Goal: Task Accomplishment & Management: Complete application form

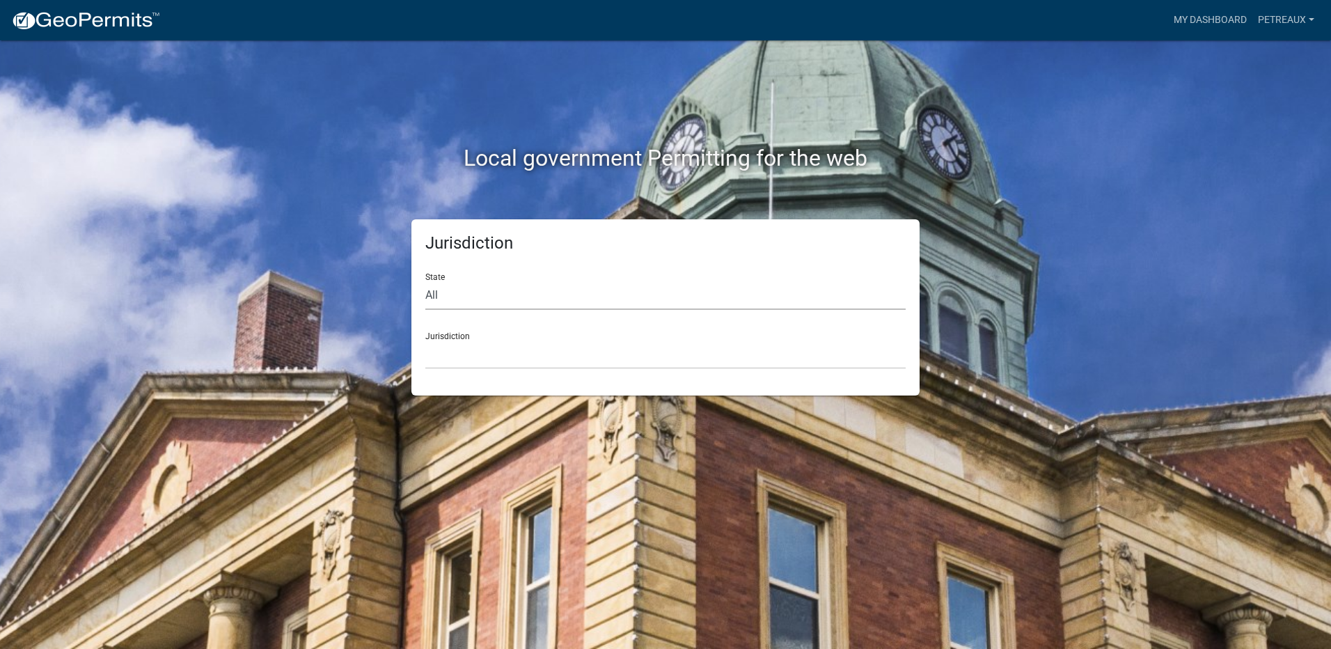
click at [451, 294] on select "All [US_STATE] [US_STATE] [US_STATE] [US_STATE] [US_STATE] [US_STATE] [US_STATE…" at bounding box center [665, 295] width 480 height 29
select select "[US_STATE]"
click at [425, 281] on select "All [US_STATE] [US_STATE] [US_STATE] [US_STATE] [US_STATE] [US_STATE] [US_STATE…" at bounding box center [665, 295] width 480 height 29
click at [513, 354] on select "City of [GEOGRAPHIC_DATA], [US_STATE] City of [GEOGRAPHIC_DATA], [US_STATE] Cit…" at bounding box center [665, 354] width 480 height 29
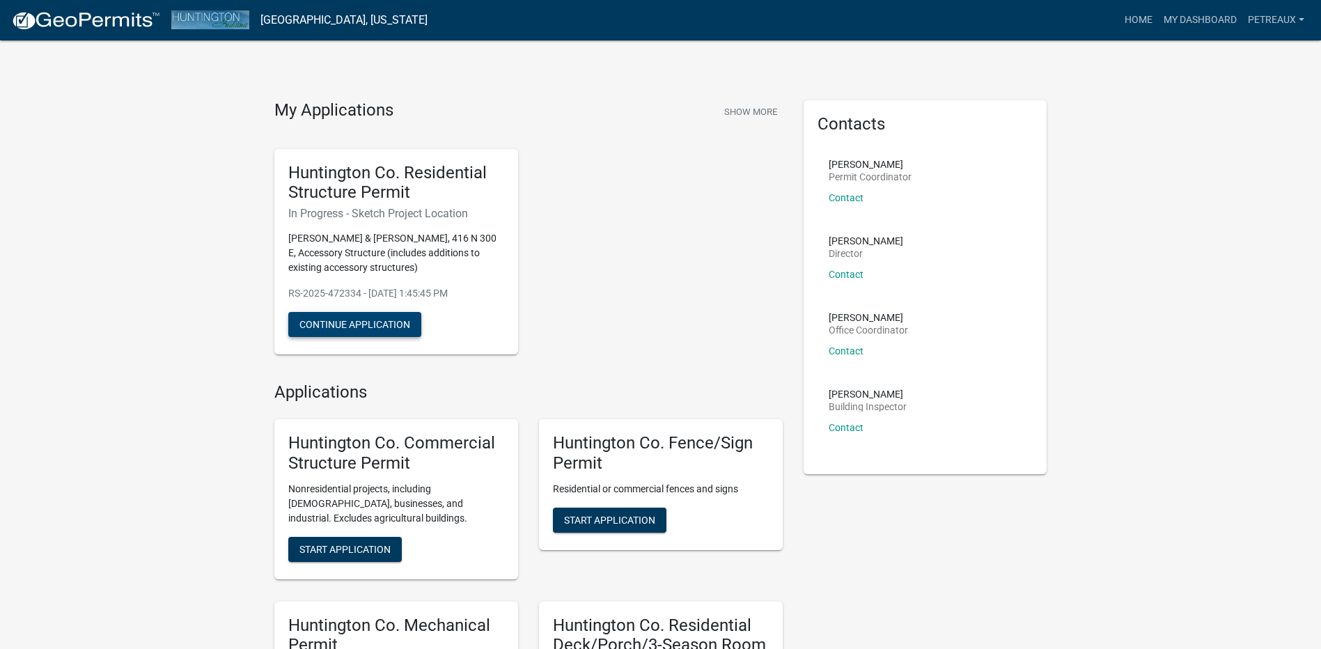
click at [390, 324] on button "Continue Application" at bounding box center [354, 324] width 133 height 25
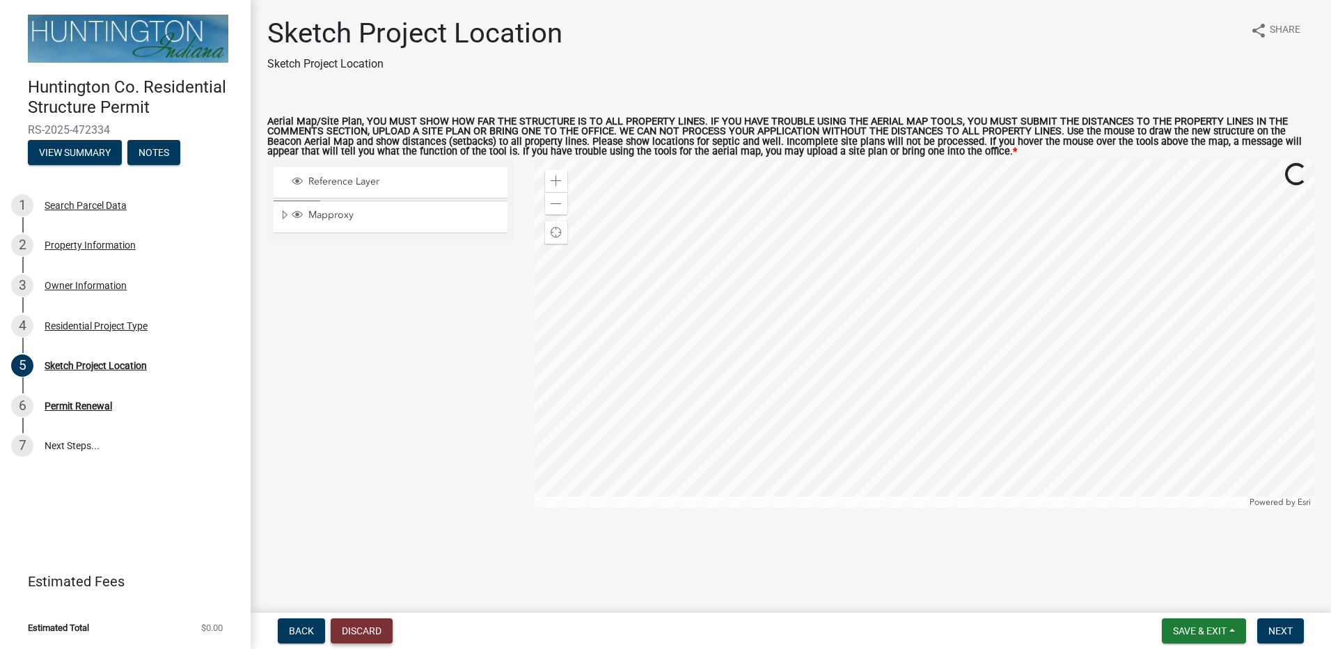
click at [363, 632] on button "Discard" at bounding box center [362, 630] width 62 height 25
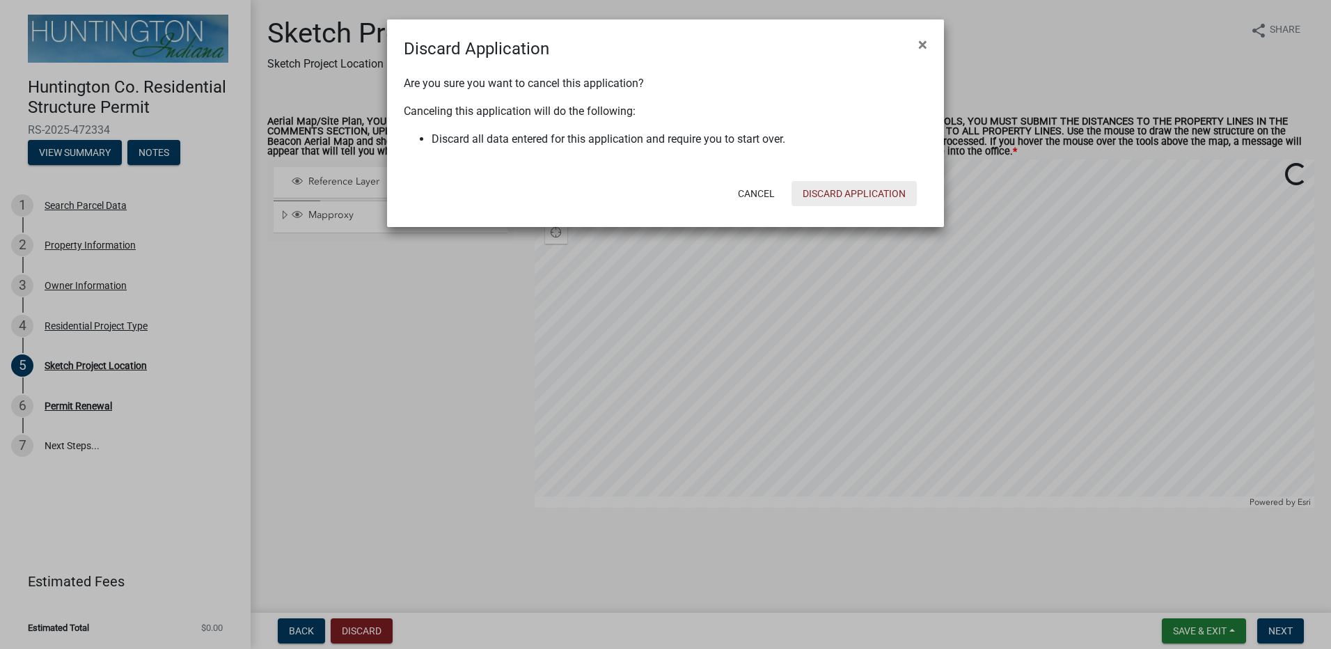
click at [853, 191] on button "Discard Application" at bounding box center [854, 193] width 125 height 25
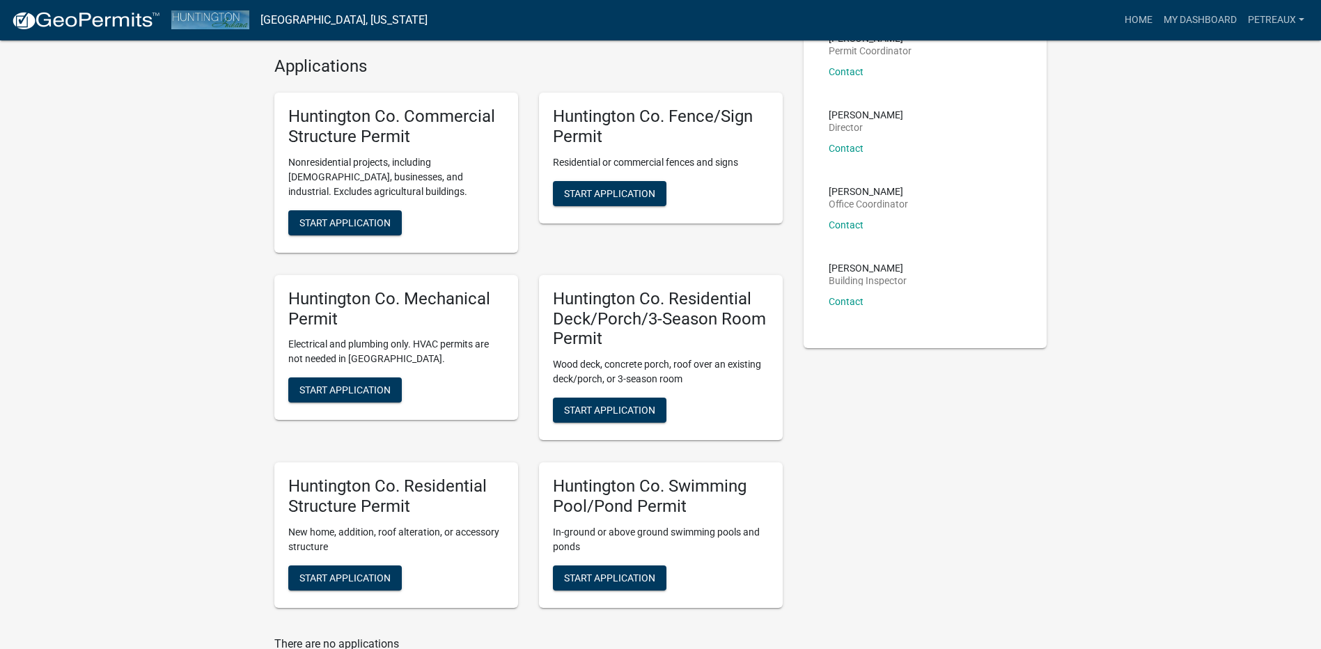
scroll to position [139, 0]
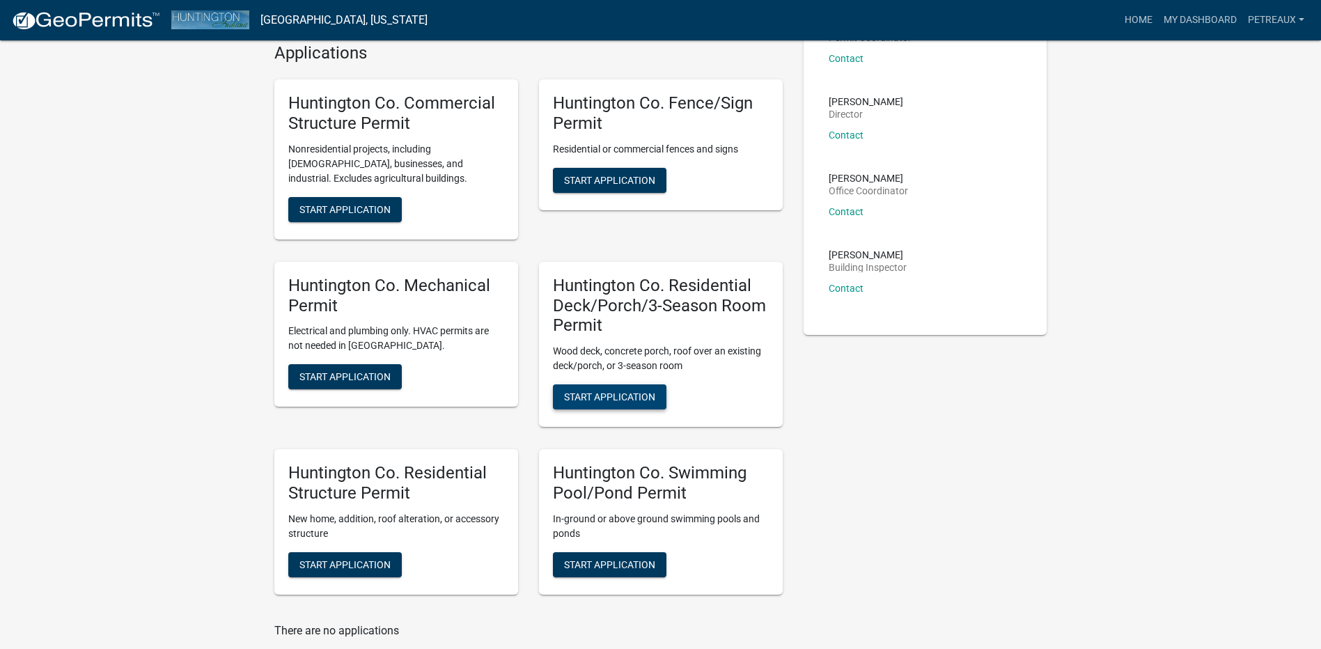
click at [613, 394] on span "Start Application" at bounding box center [609, 396] width 91 height 11
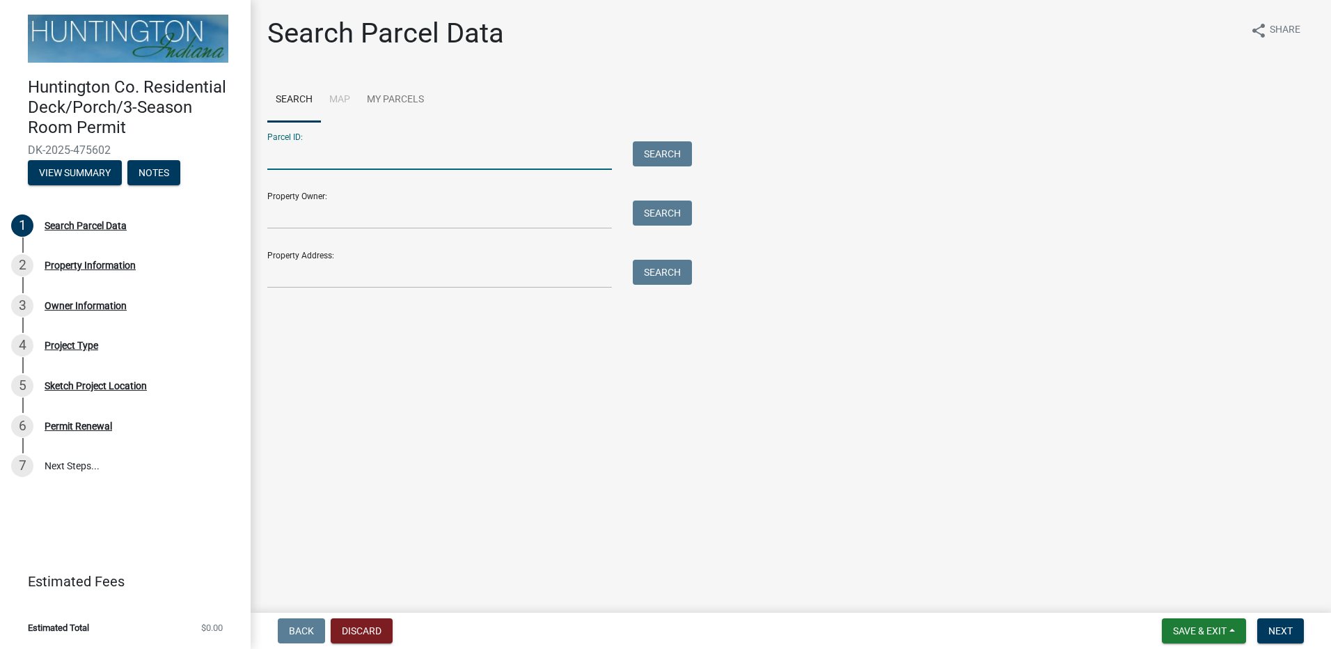
click at [339, 162] on input "Parcel ID:" at bounding box center [439, 155] width 345 height 29
click at [311, 269] on input "Property Address:" at bounding box center [439, 274] width 345 height 29
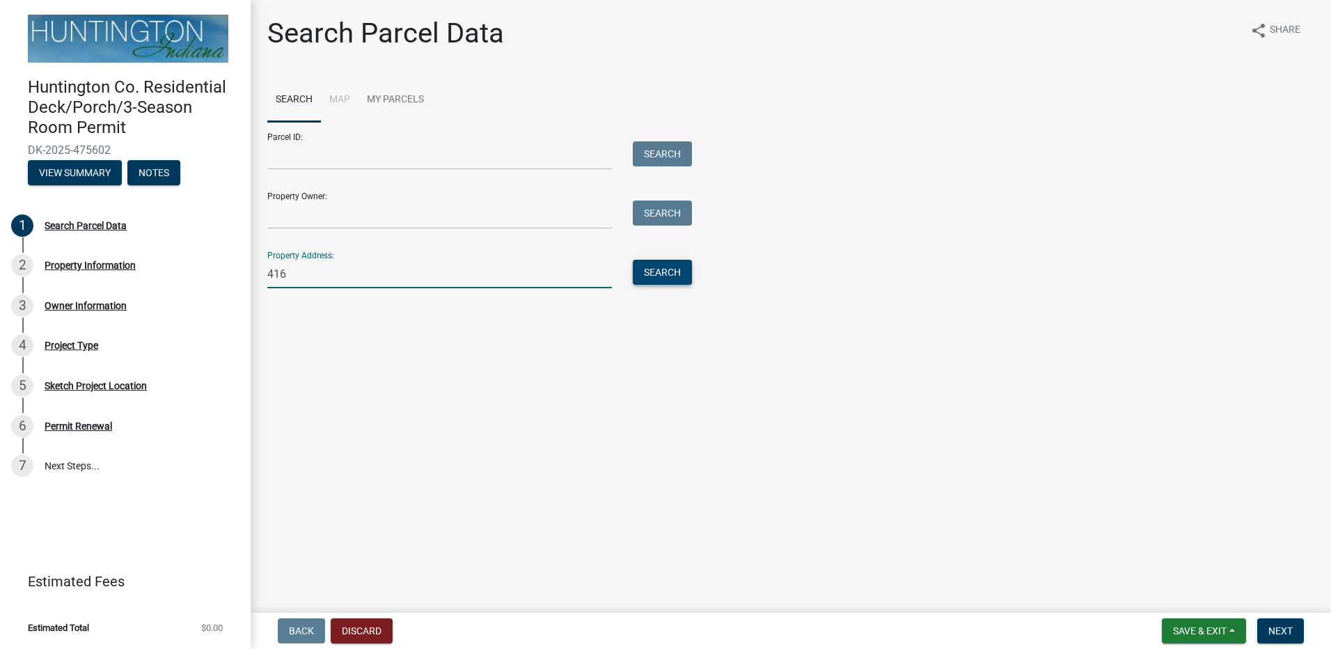
type input "416"
click at [659, 274] on button "Search" at bounding box center [662, 272] width 59 height 25
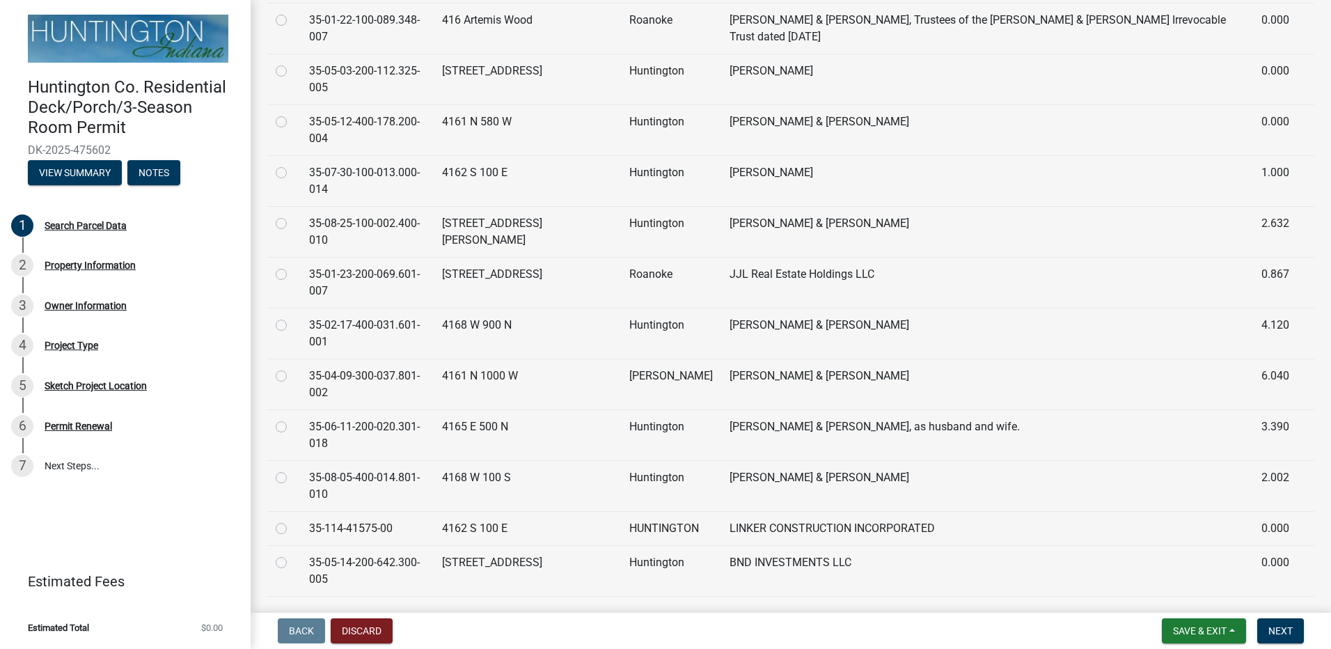
scroll to position [487, 0]
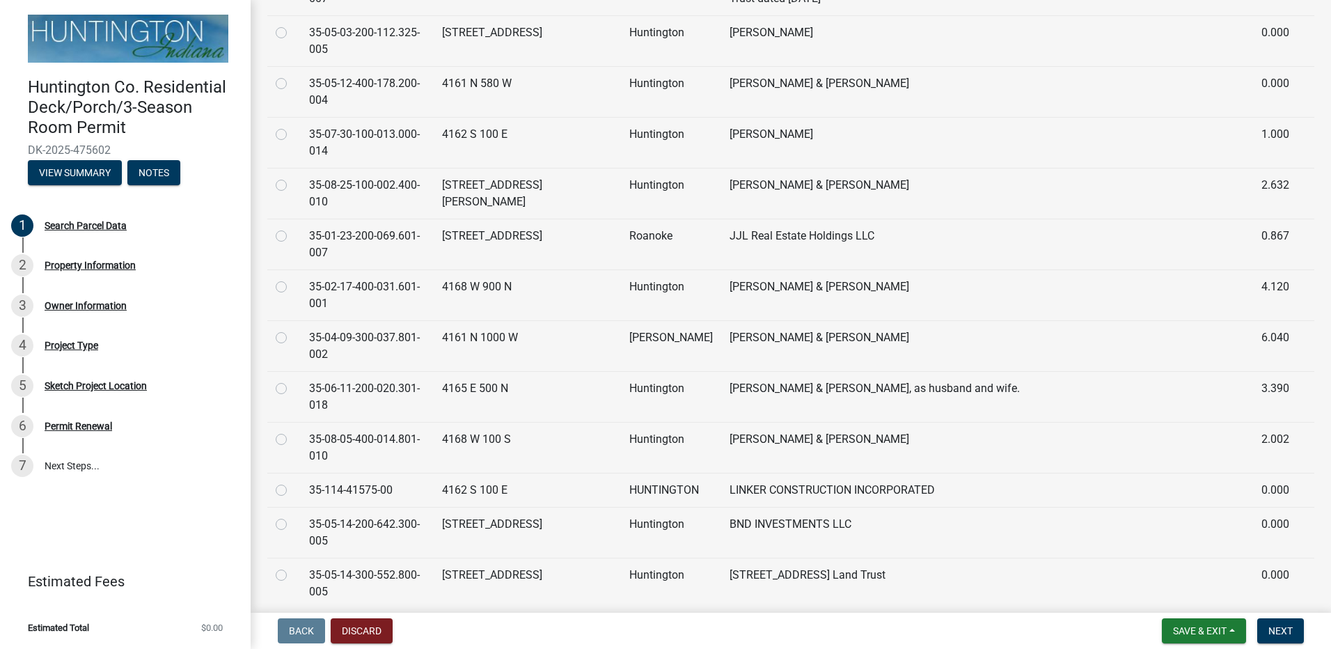
click at [752, 609] on td "[PERSON_NAME] & [PERSON_NAME]" at bounding box center [987, 634] width 532 height 51
click at [1258, 609] on td "3.000" at bounding box center [1275, 634] width 45 height 51
click at [275, 609] on td at bounding box center [283, 634] width 33 height 51
click at [292, 618] on label at bounding box center [292, 618] width 0 height 0
click at [292, 618] on input "radio" at bounding box center [296, 622] width 9 height 9
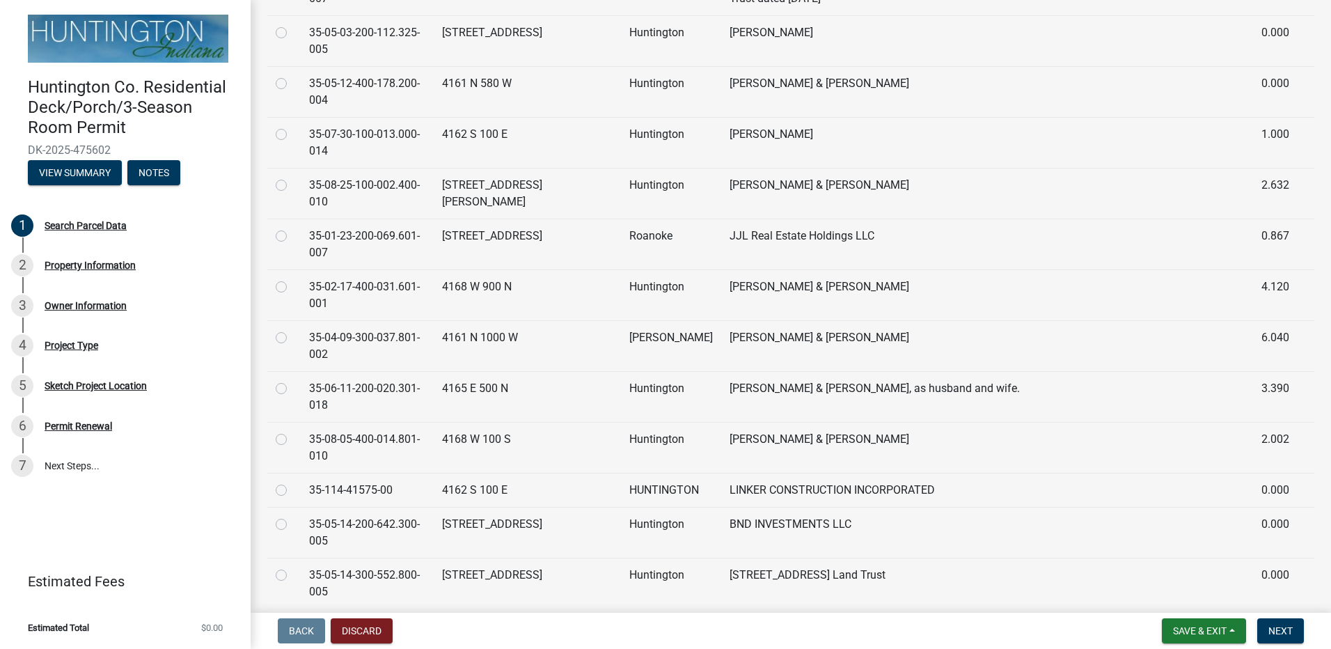
radio input "true"
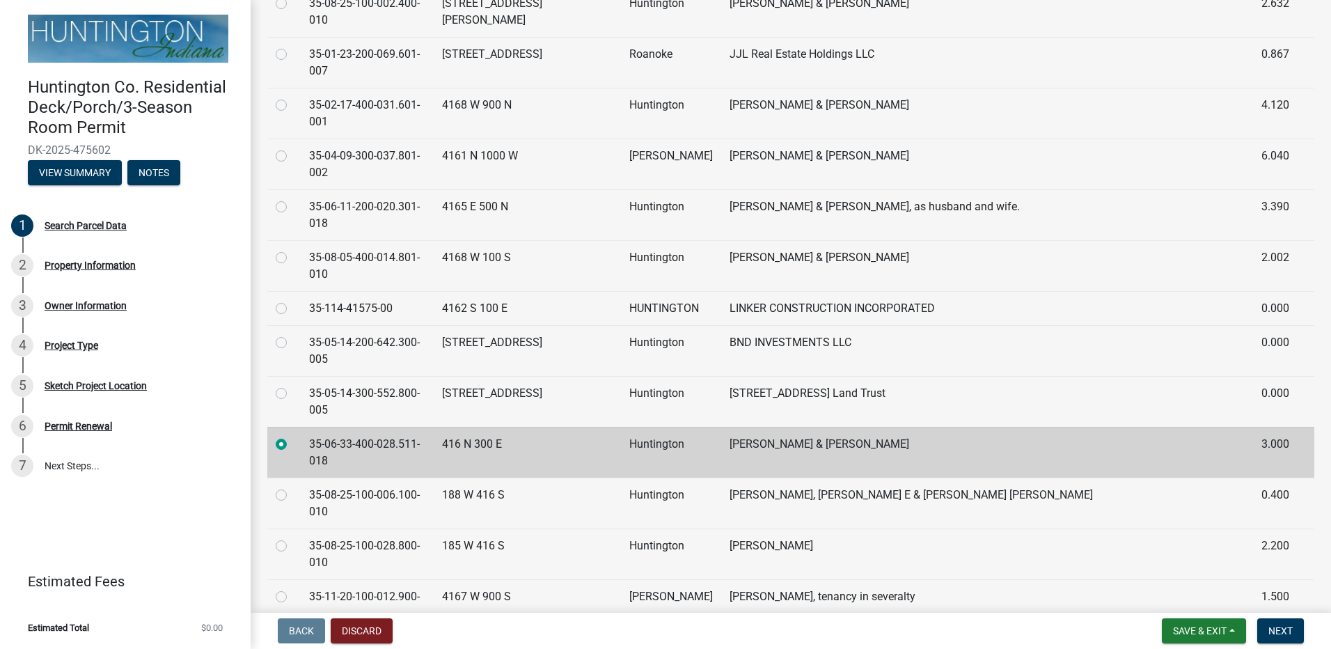
scroll to position [696, 0]
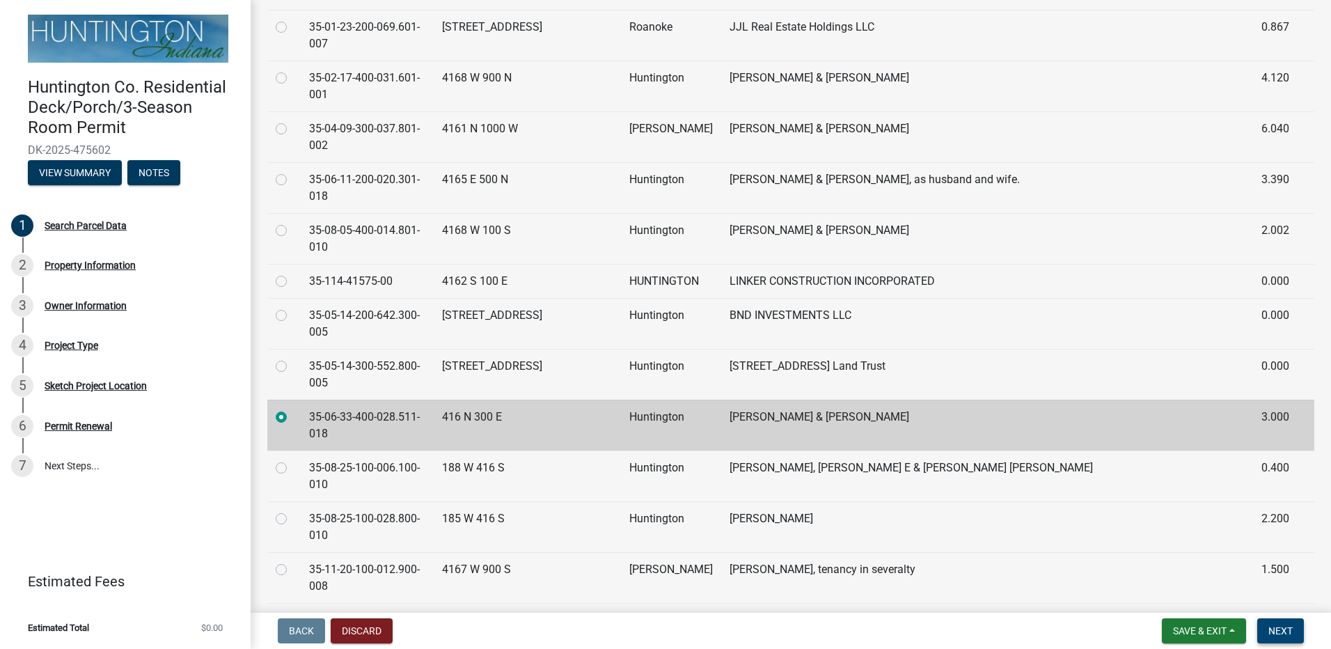
click at [1285, 626] on span "Next" at bounding box center [1281, 630] width 24 height 11
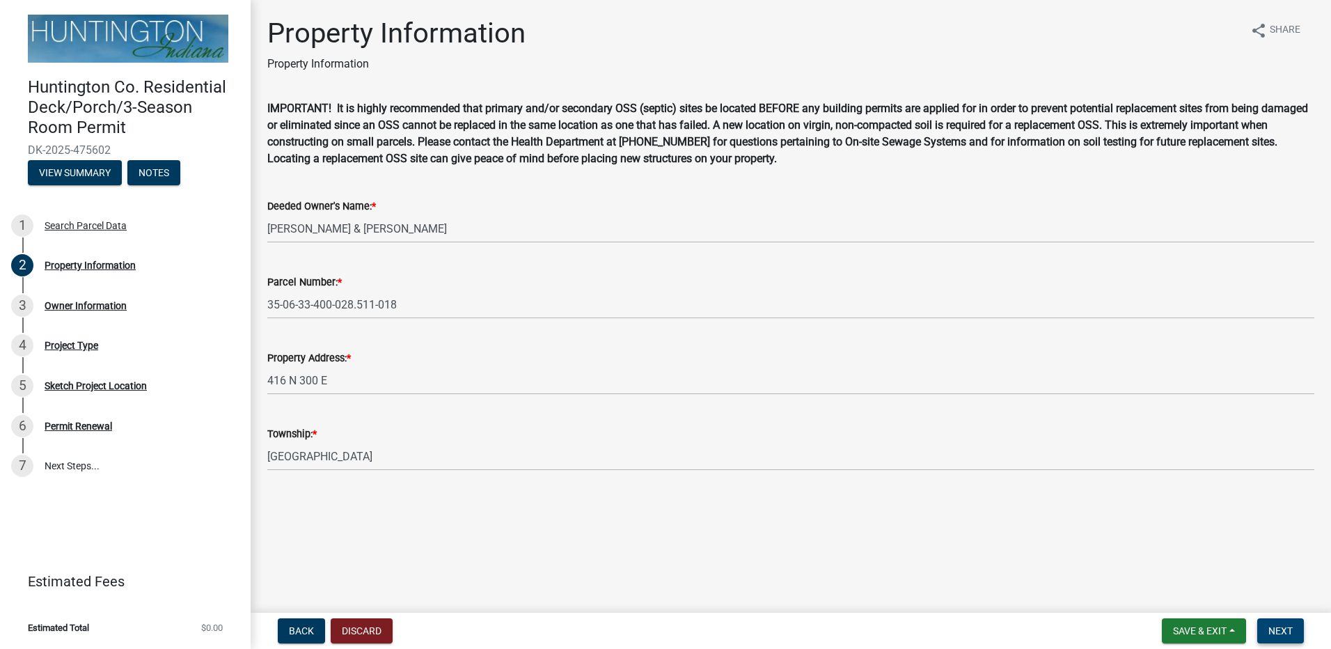
click at [1290, 631] on span "Next" at bounding box center [1281, 630] width 24 height 11
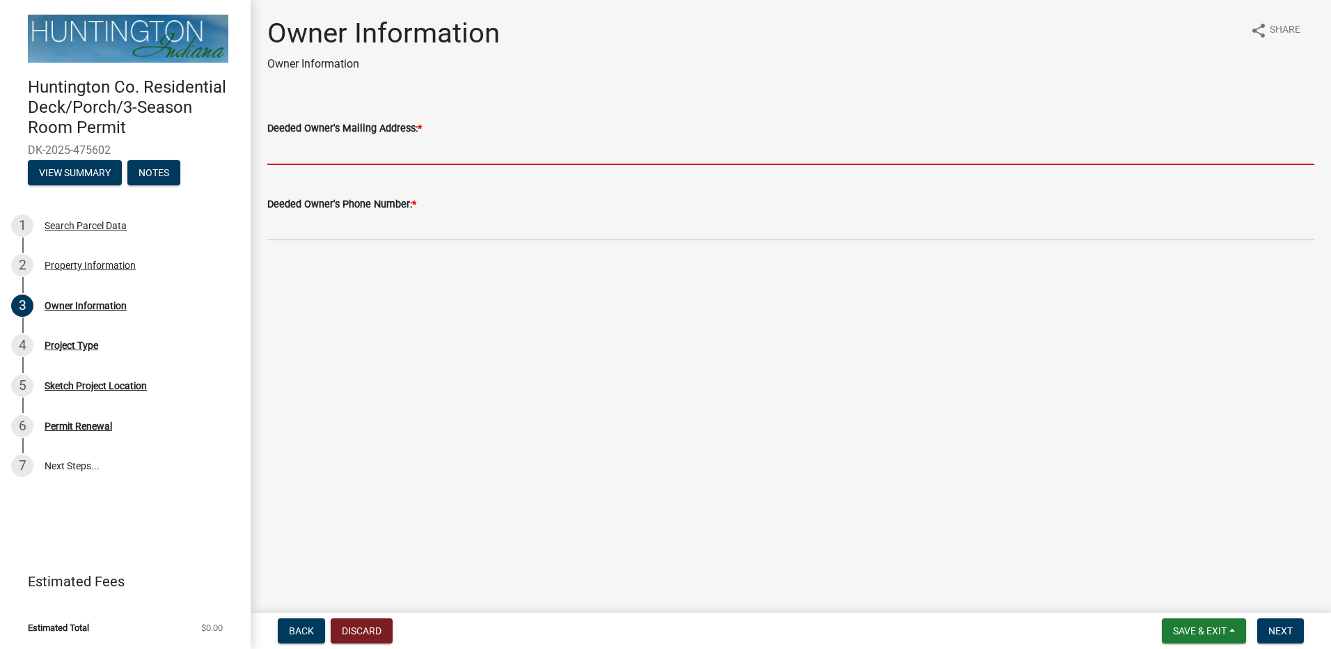
click at [461, 143] on input "Deeded Owner's Mailing Address: *" at bounding box center [790, 150] width 1047 height 29
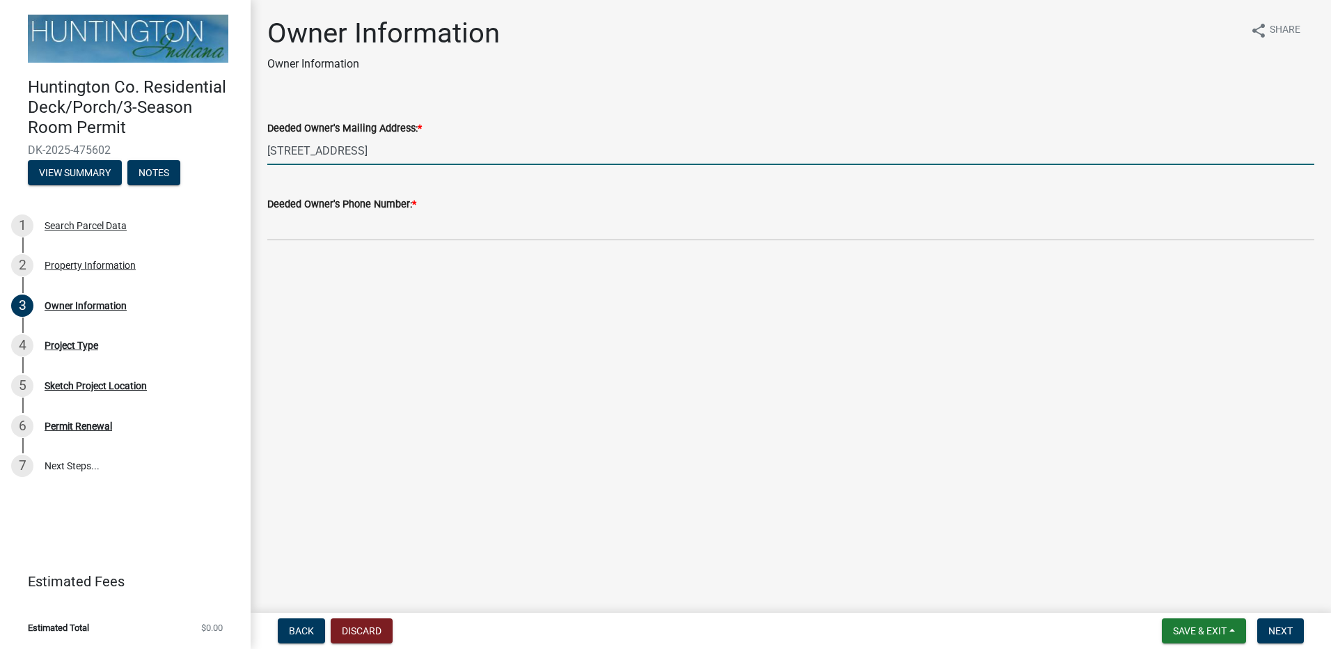
type input "[STREET_ADDRESS]"
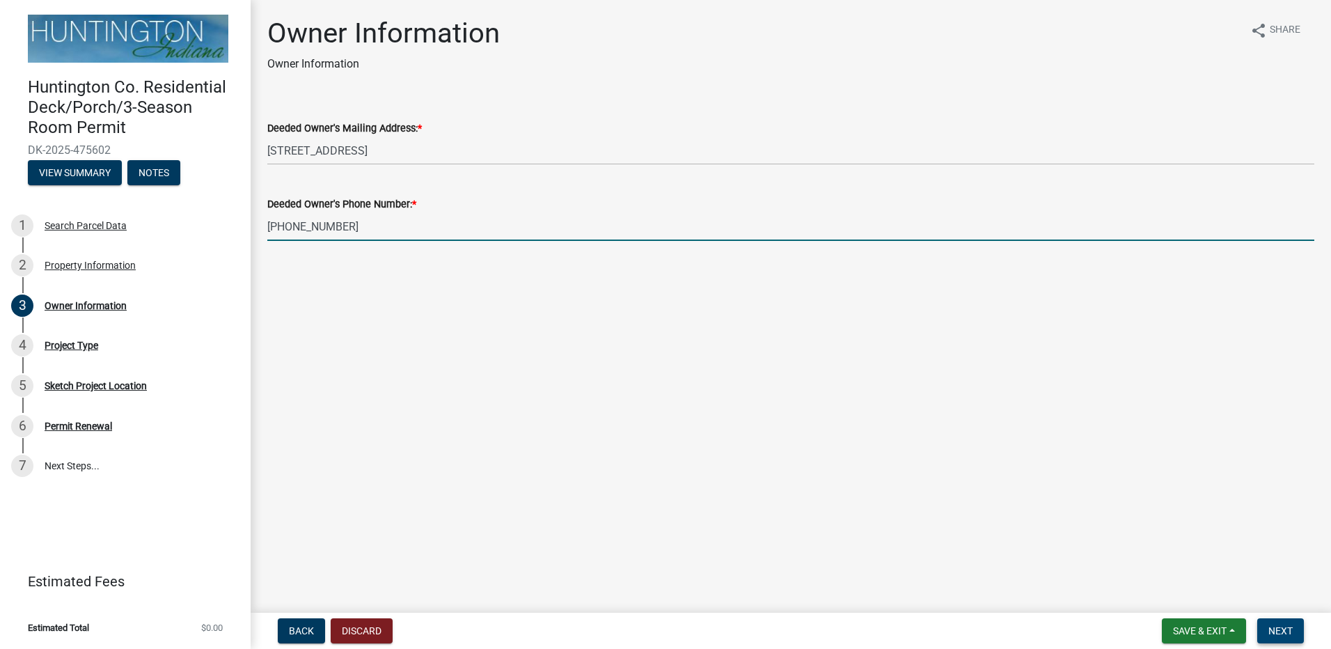
type input "[PHONE_NUMBER]"
click at [1284, 635] on span "Next" at bounding box center [1281, 630] width 24 height 11
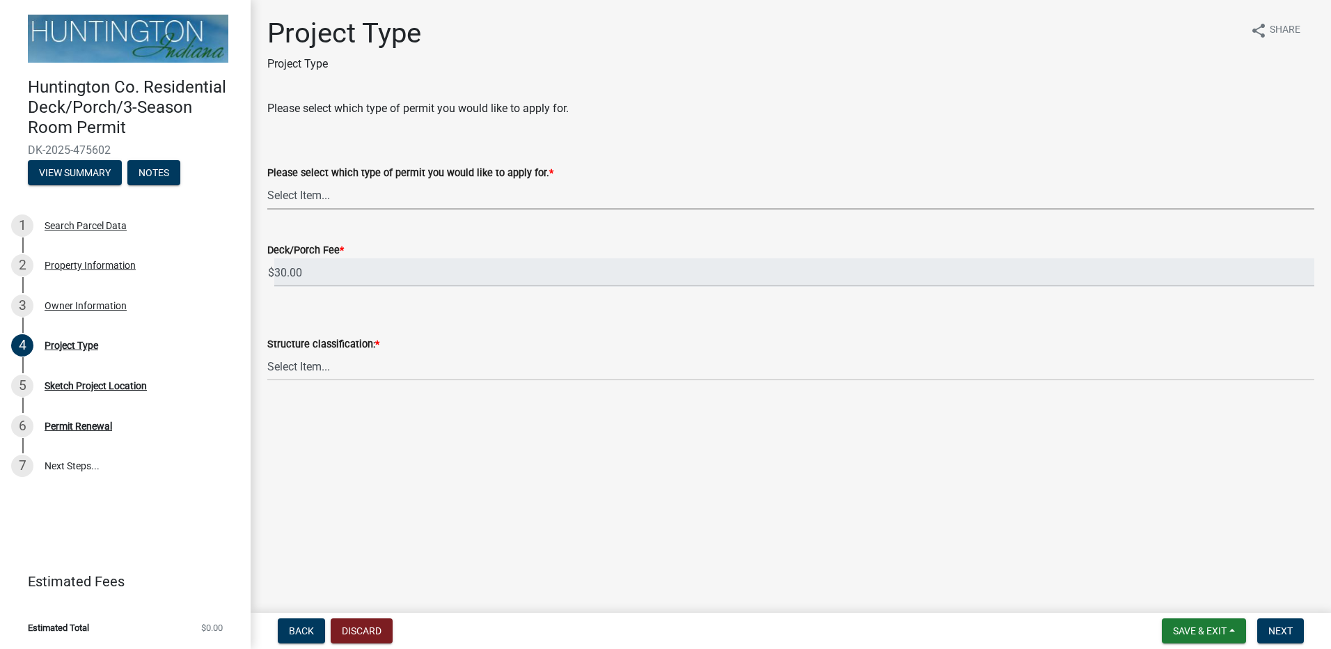
click at [331, 189] on select "Select Item... wood deck with roof wood deck without roof roof over existing wo…" at bounding box center [790, 195] width 1047 height 29
click at [267, 181] on select "Select Item... wood deck with roof wood deck without roof roof over existing wo…" at bounding box center [790, 195] width 1047 height 29
select select "7ddfe559-f7ca-4dac-a83d-10332e9f03b1"
click at [366, 366] on select "Select Item... Single-family Two-family Multi-family Accessory structure" at bounding box center [790, 366] width 1047 height 29
click at [267, 352] on select "Select Item... Single-family Two-family Multi-family Accessory structure" at bounding box center [790, 366] width 1047 height 29
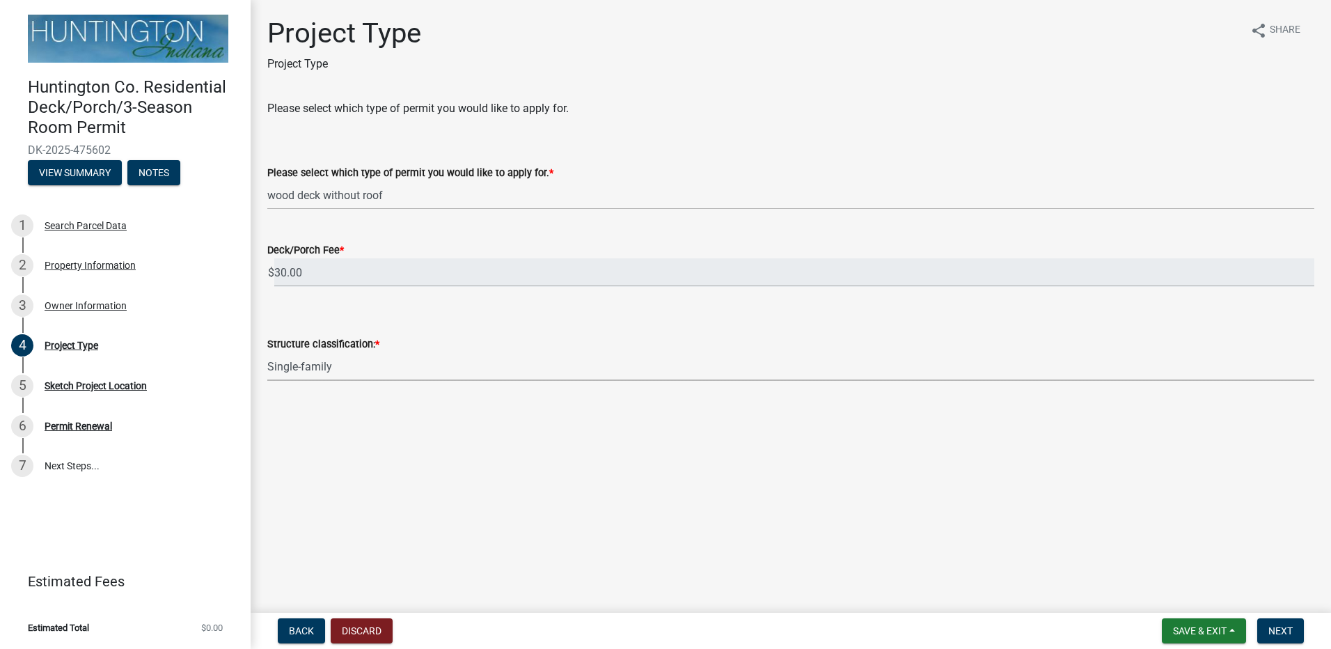
select select "974be428-3fb2-44e5-8e9f-39d0bd83e453"
click at [1281, 633] on span "Next" at bounding box center [1281, 630] width 24 height 11
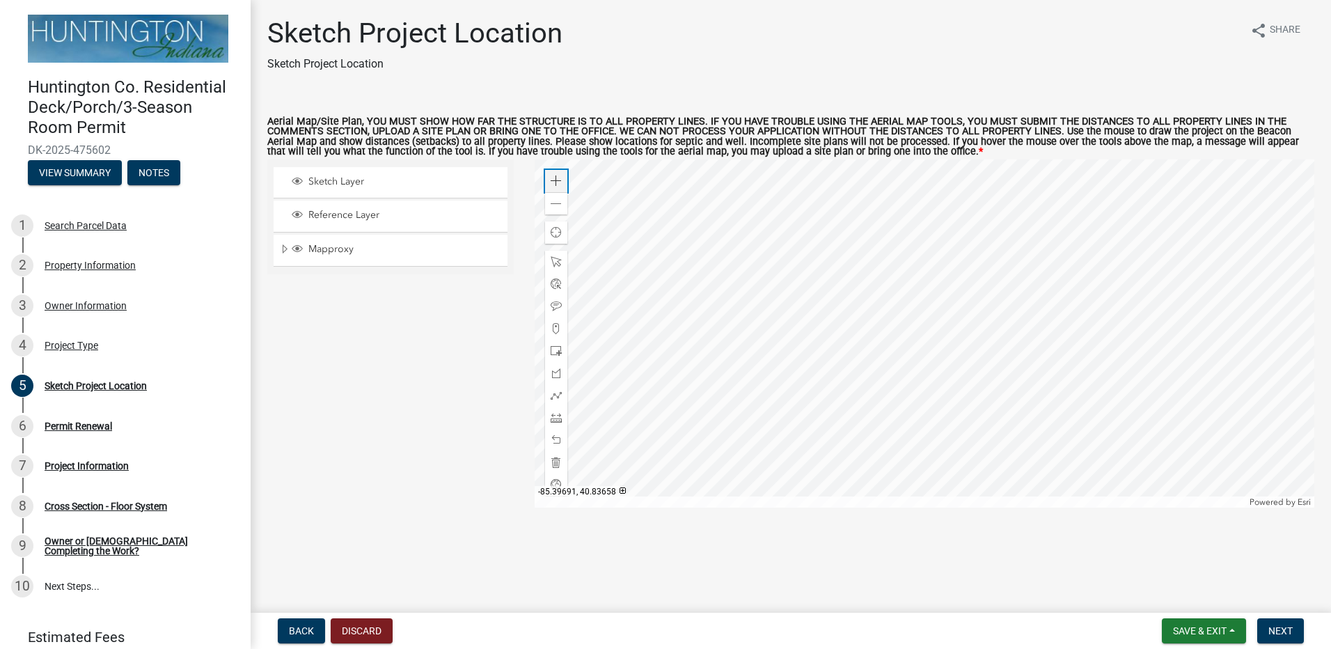
click at [558, 185] on span at bounding box center [556, 180] width 11 height 11
click at [858, 350] on div at bounding box center [925, 333] width 781 height 348
click at [946, 331] on div at bounding box center [925, 333] width 781 height 348
click at [556, 181] on span at bounding box center [556, 180] width 11 height 11
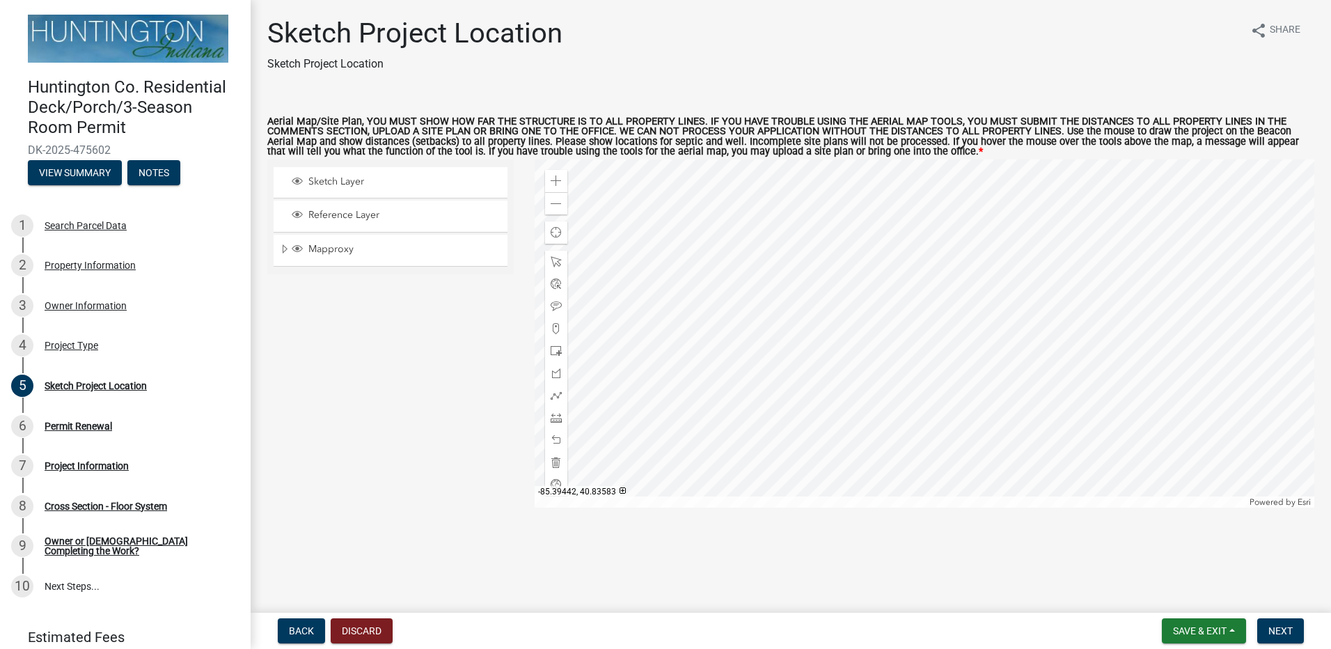
click at [1005, 346] on div at bounding box center [925, 333] width 781 height 348
click at [555, 184] on span at bounding box center [556, 180] width 11 height 11
click at [1059, 306] on div at bounding box center [925, 333] width 781 height 348
click at [860, 269] on div at bounding box center [925, 333] width 781 height 348
click at [549, 419] on div at bounding box center [556, 418] width 22 height 22
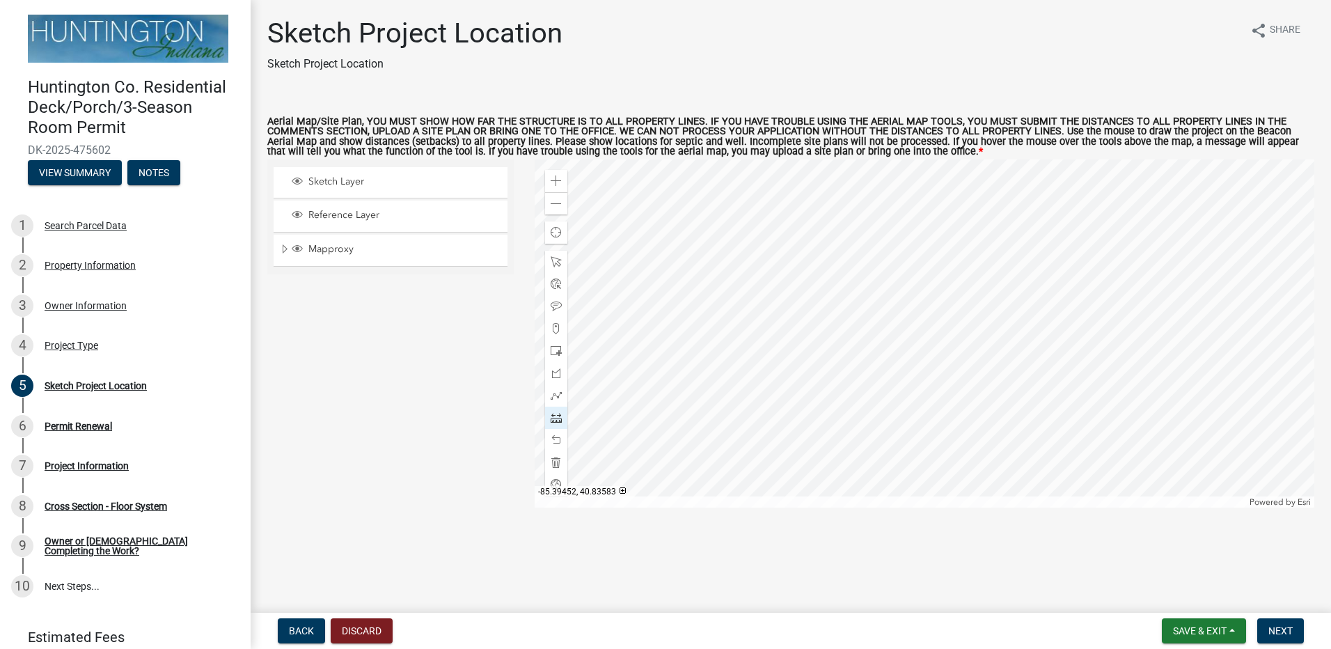
click at [859, 272] on div at bounding box center [925, 333] width 781 height 348
click at [734, 272] on div at bounding box center [925, 333] width 781 height 348
click at [691, 311] on div at bounding box center [925, 333] width 781 height 348
click at [690, 407] on div at bounding box center [925, 333] width 781 height 348
click at [690, 472] on div at bounding box center [925, 333] width 781 height 348
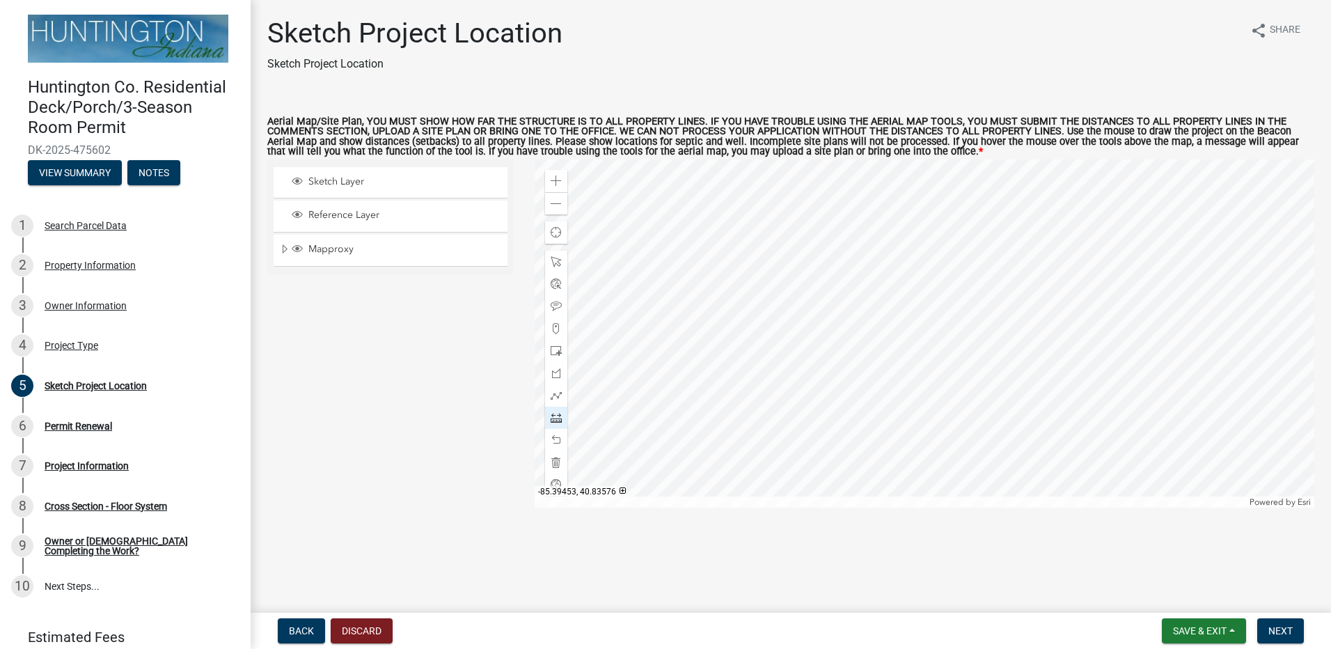
click at [836, 470] on div at bounding box center [925, 333] width 781 height 348
click at [836, 428] on div at bounding box center [925, 333] width 781 height 348
click at [868, 394] on div at bounding box center [925, 333] width 781 height 348
click at [868, 393] on div at bounding box center [925, 333] width 781 height 348
click at [557, 264] on span at bounding box center [556, 261] width 11 height 11
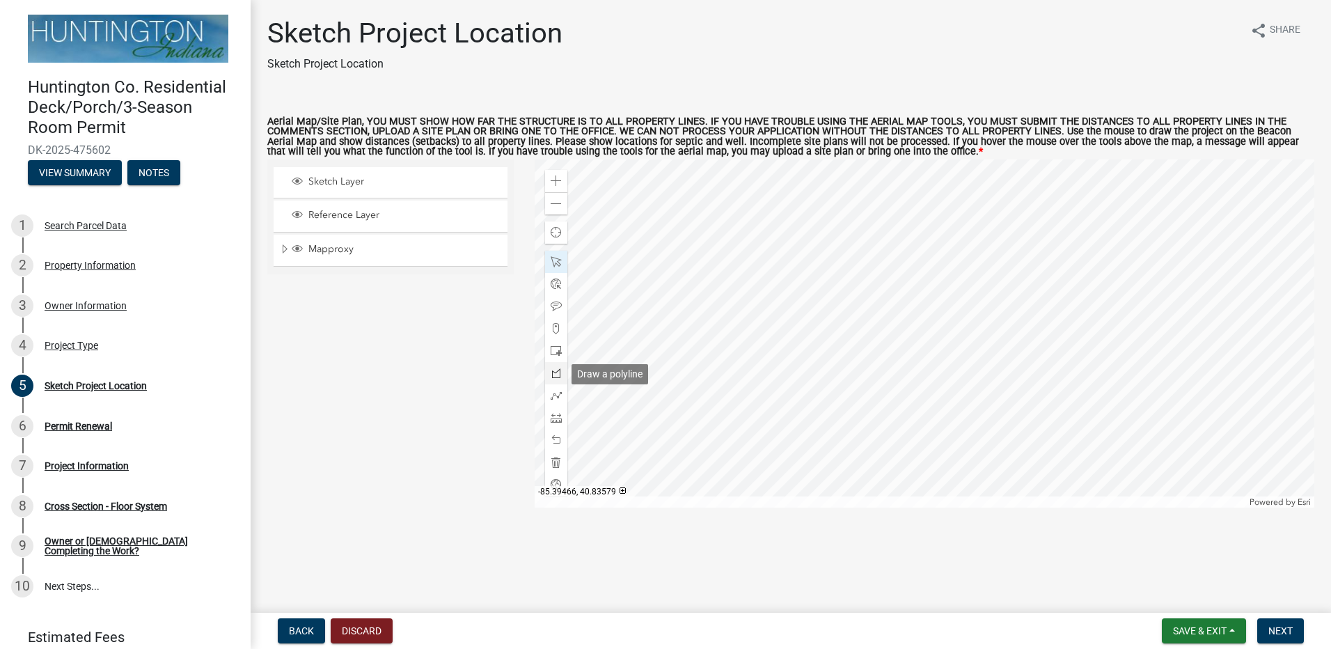
click at [552, 374] on span at bounding box center [556, 373] width 11 height 11
click at [858, 263] on div at bounding box center [925, 333] width 781 height 348
click at [730, 263] on div at bounding box center [925, 333] width 781 height 348
click at [691, 303] on div at bounding box center [925, 333] width 781 height 348
click at [694, 380] on div at bounding box center [925, 333] width 781 height 348
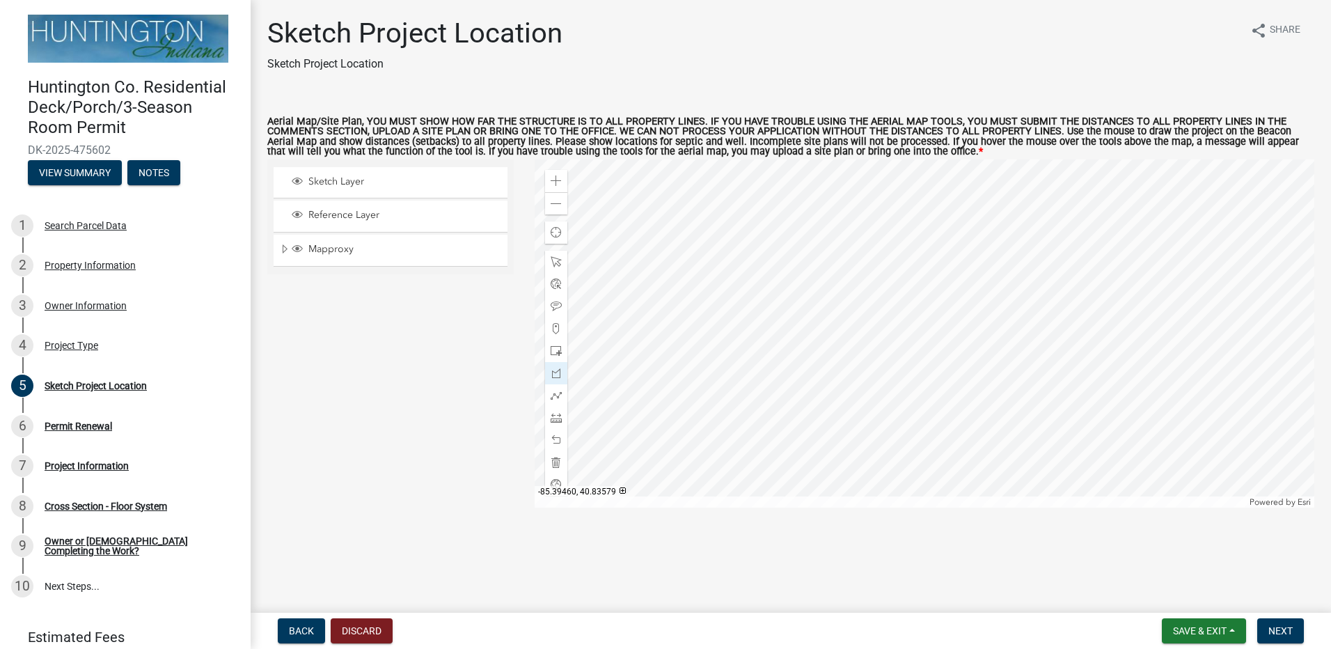
click at [691, 399] on div at bounding box center [925, 333] width 781 height 348
click at [750, 398] on div at bounding box center [925, 333] width 781 height 348
click at [751, 450] on div at bounding box center [925, 333] width 781 height 348
click at [826, 448] on div at bounding box center [925, 333] width 781 height 348
click at [856, 412] on div at bounding box center [925, 333] width 781 height 348
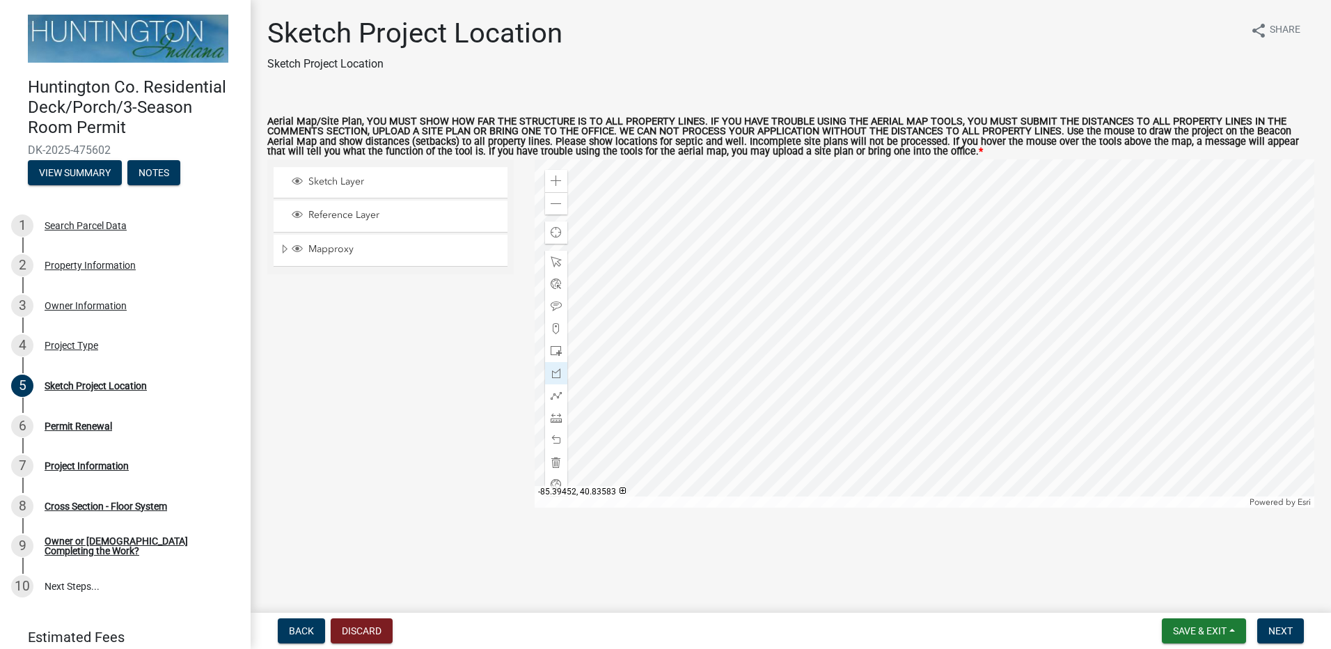
click at [858, 272] on div at bounding box center [925, 333] width 781 height 348
click at [560, 418] on span at bounding box center [556, 417] width 11 height 11
click at [858, 271] on div at bounding box center [925, 333] width 781 height 348
click at [720, 229] on div at bounding box center [925, 333] width 781 height 348
click at [729, 271] on div at bounding box center [925, 333] width 781 height 348
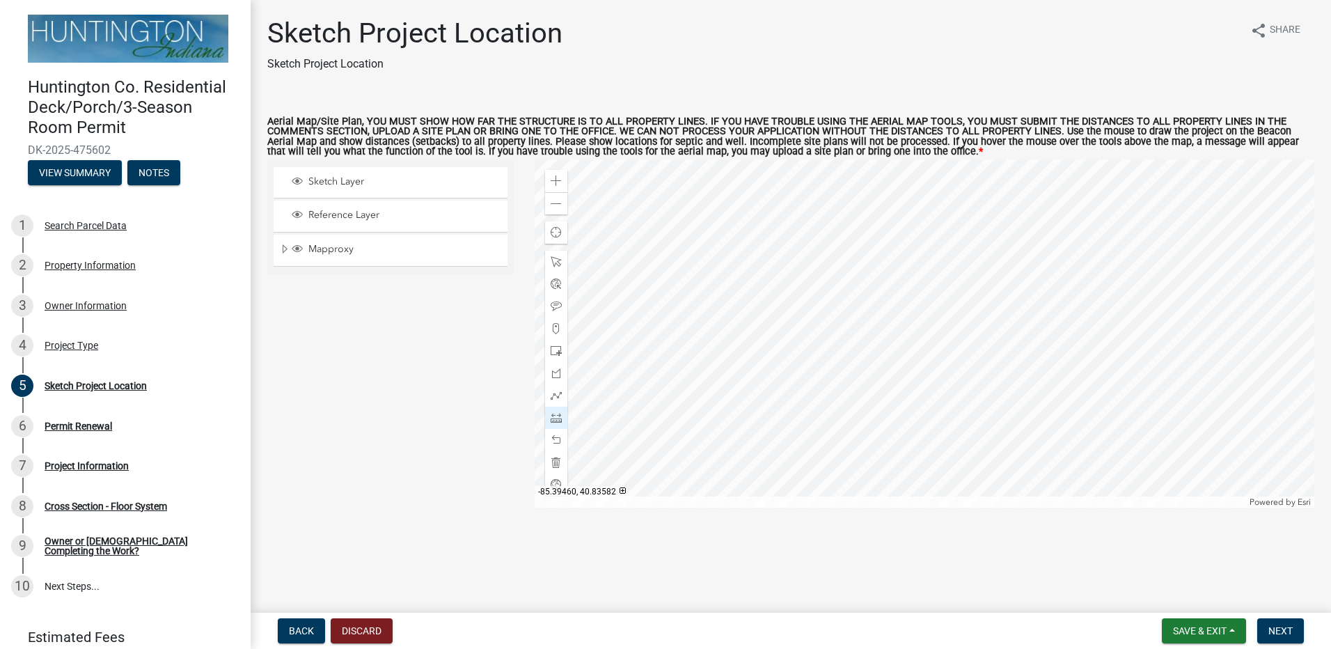
click at [692, 309] on div at bounding box center [925, 333] width 781 height 348
click at [691, 400] on div at bounding box center [925, 333] width 781 height 348
click at [753, 397] on div at bounding box center [925, 333] width 781 height 348
click at [556, 261] on span at bounding box center [556, 261] width 11 height 11
click at [691, 396] on div at bounding box center [925, 333] width 781 height 348
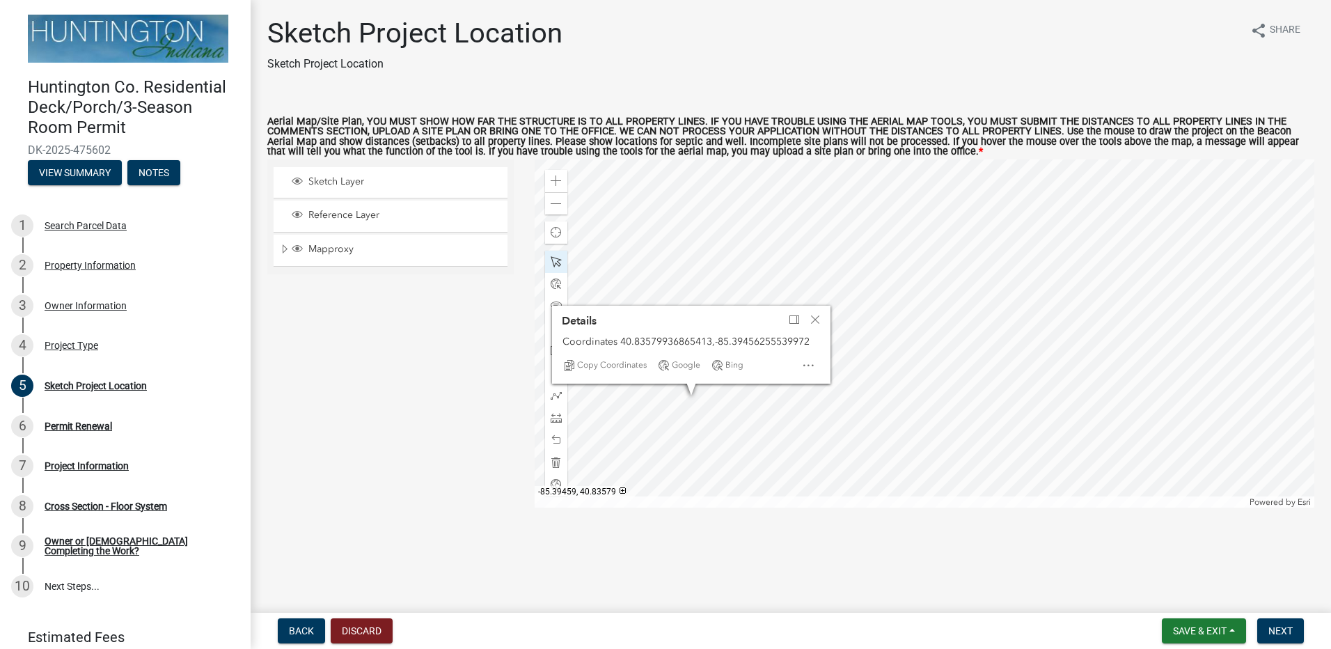
click at [709, 398] on div at bounding box center [925, 333] width 781 height 348
click at [694, 390] on div at bounding box center [925, 333] width 781 height 348
click at [749, 393] on div at bounding box center [925, 333] width 781 height 348
click at [744, 393] on div at bounding box center [925, 333] width 781 height 348
click at [745, 437] on div at bounding box center [925, 333] width 781 height 348
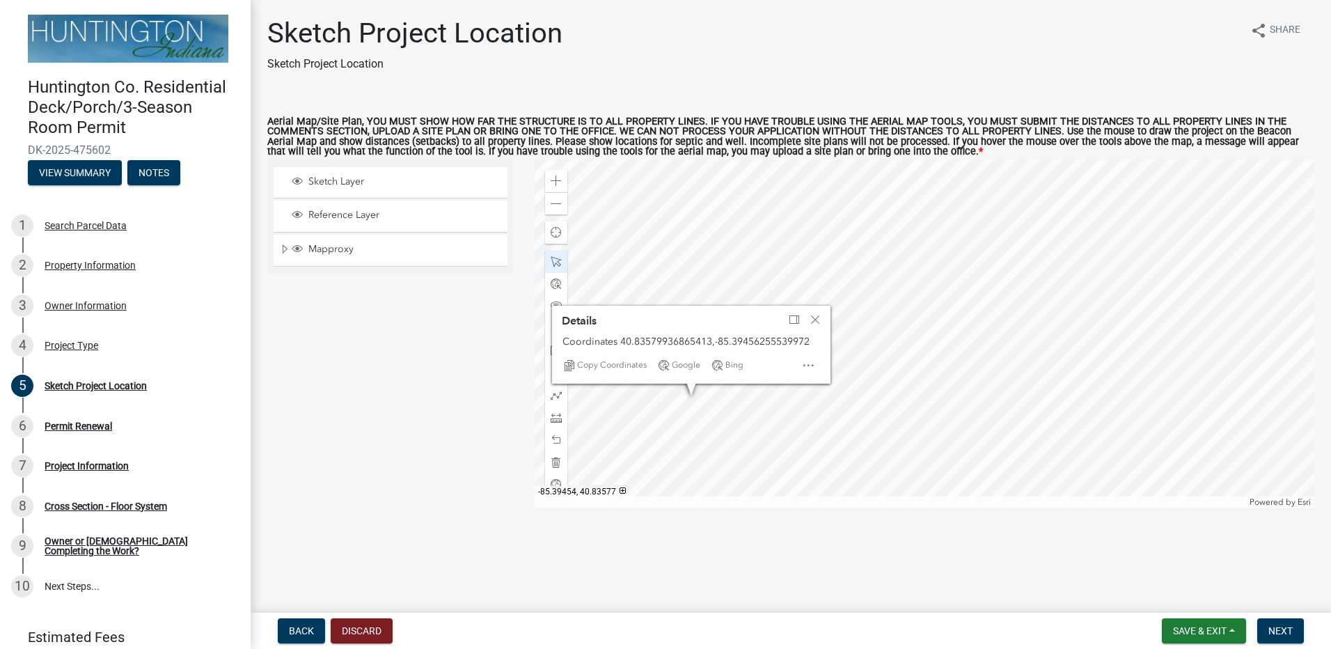
click at [825, 436] on div at bounding box center [925, 333] width 781 height 348
click at [856, 398] on div at bounding box center [925, 333] width 781 height 348
click at [815, 317] on span "Close" at bounding box center [815, 319] width 11 height 11
click at [689, 439] on div at bounding box center [925, 333] width 781 height 348
click at [727, 392] on div at bounding box center [925, 333] width 781 height 348
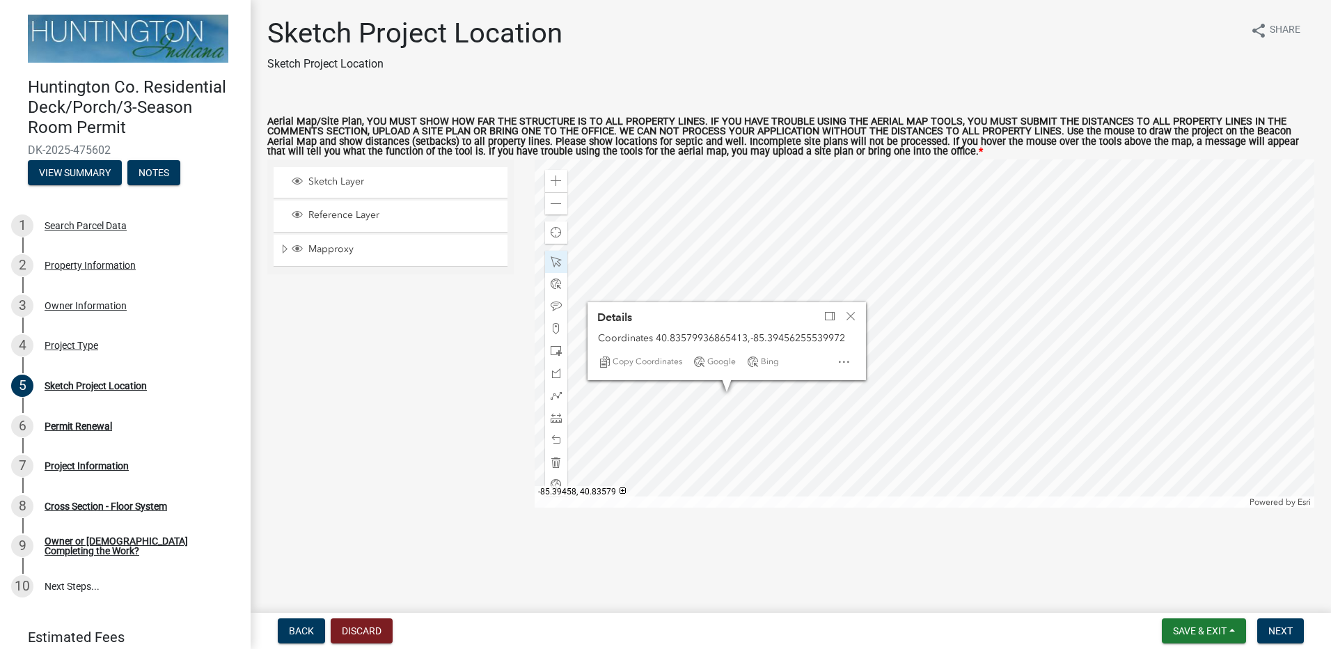
click at [745, 393] on div at bounding box center [925, 333] width 781 height 348
click at [739, 393] on div at bounding box center [925, 333] width 781 height 348
click at [738, 435] on div at bounding box center [925, 333] width 781 height 348
click at [714, 461] on div at bounding box center [925, 333] width 781 height 348
click at [1281, 634] on span "Next" at bounding box center [1281, 630] width 24 height 11
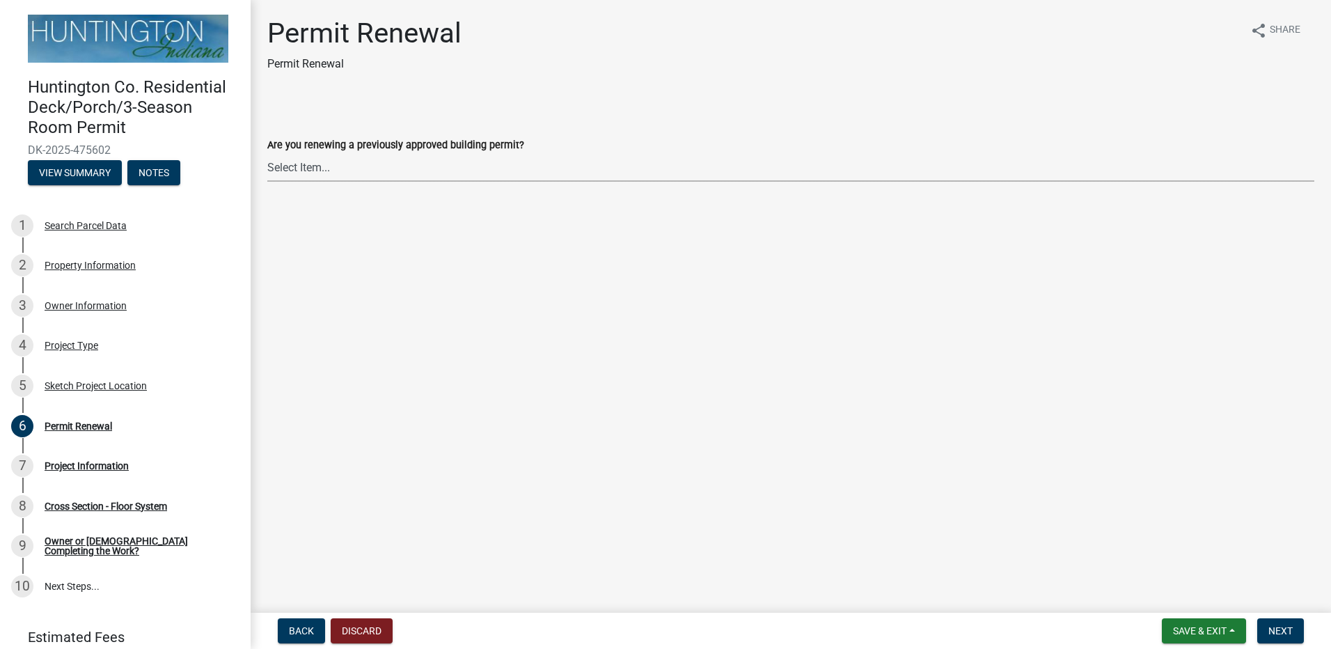
click at [423, 169] on select "Select Item... Yes No" at bounding box center [790, 167] width 1047 height 29
click at [267, 153] on select "Select Item... Yes No" at bounding box center [790, 167] width 1047 height 29
select select "75b696c2-8f3d-4cce-a970-cf0ce90adcc6"
click at [1274, 632] on span "Next" at bounding box center [1281, 630] width 24 height 11
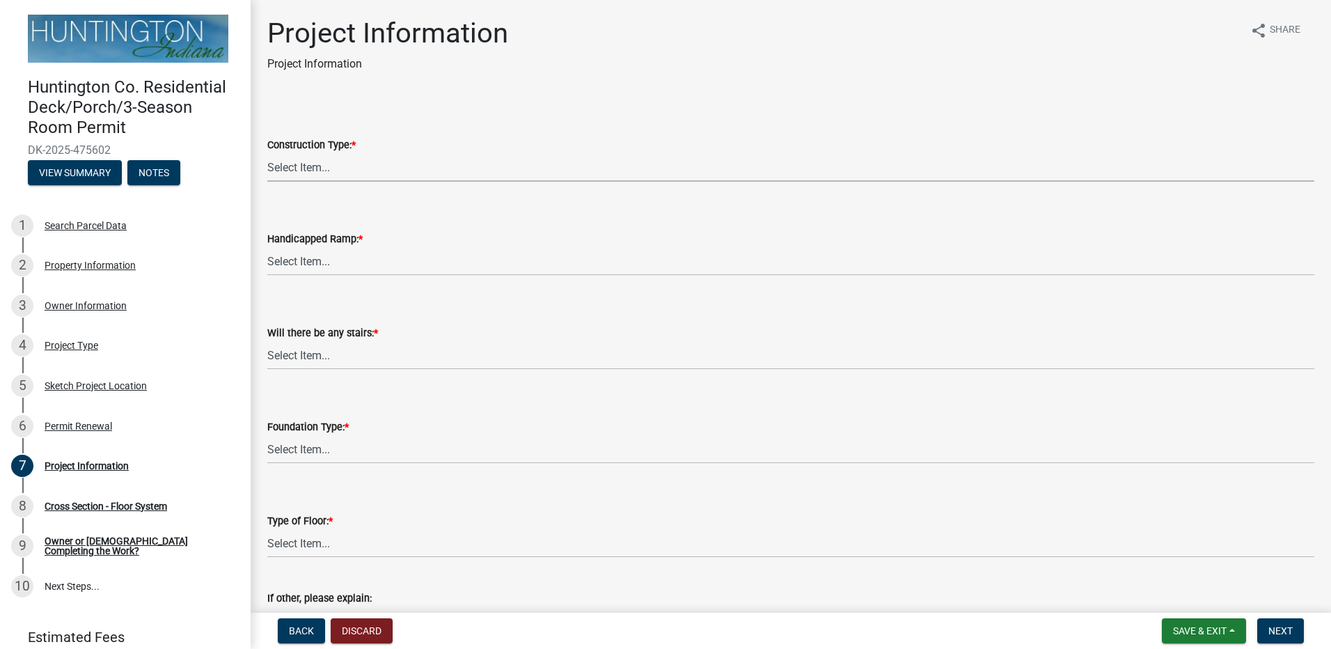
click at [389, 166] on select "Select Item... New Construction Addition to Existing Reconstruction or Alterati…" at bounding box center [790, 167] width 1047 height 29
click at [267, 153] on select "Select Item... New Construction Addition to Existing Reconstruction or Alterati…" at bounding box center [790, 167] width 1047 height 29
select select "6e2b1b11-d5c8-46f5-9916-d0d3971548a4"
click at [419, 263] on select "Select Item... Yes No" at bounding box center [790, 261] width 1047 height 29
click at [267, 247] on select "Select Item... Yes No" at bounding box center [790, 261] width 1047 height 29
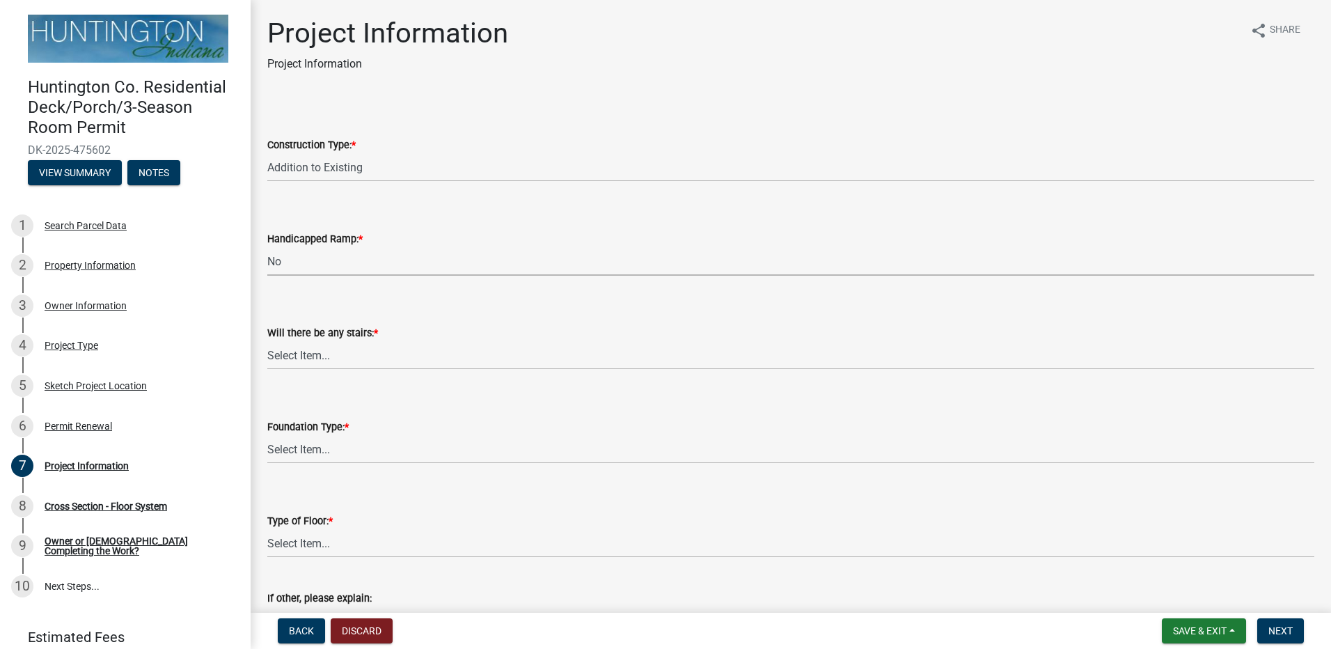
select select "fec0150a-b2e8-4a38-90fa-f28c390ef04e"
click at [398, 359] on select "Select Item... Yes No" at bounding box center [790, 355] width 1047 height 29
click at [267, 341] on select "Select Item... Yes No" at bounding box center [790, 355] width 1047 height 29
select select "ccf793fd-5dd4-4dab-b980-857ab6ddea0a"
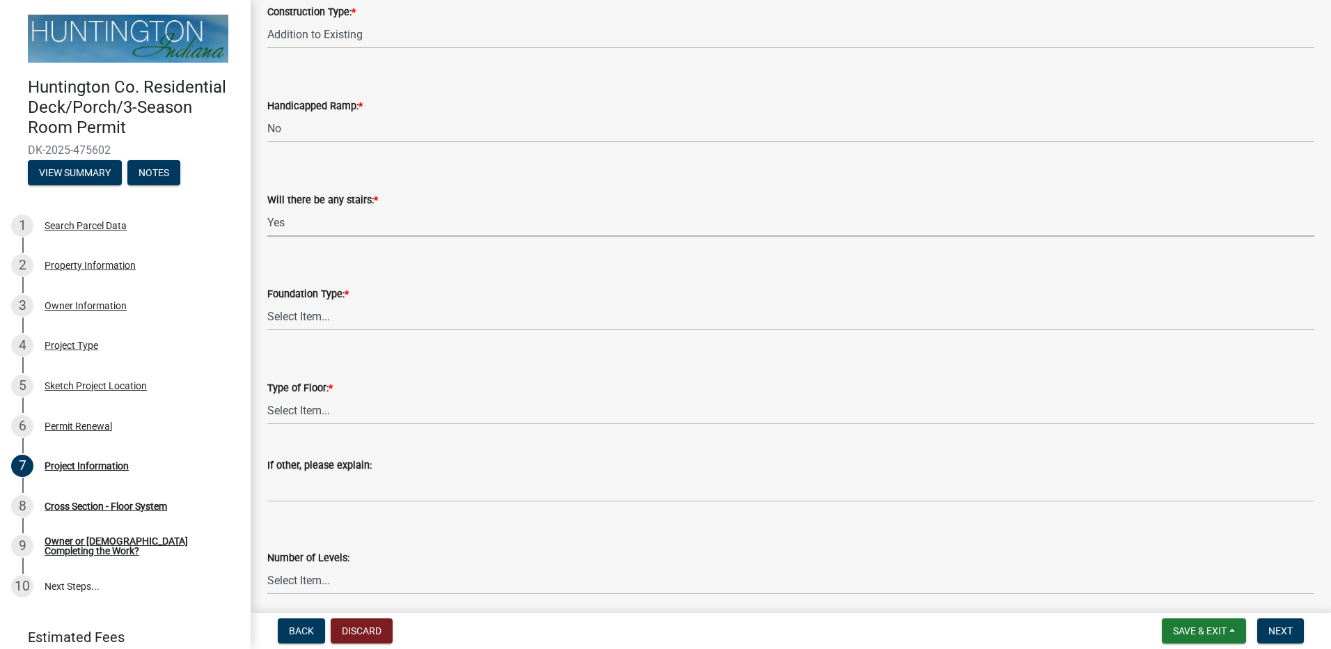
scroll to position [139, 0]
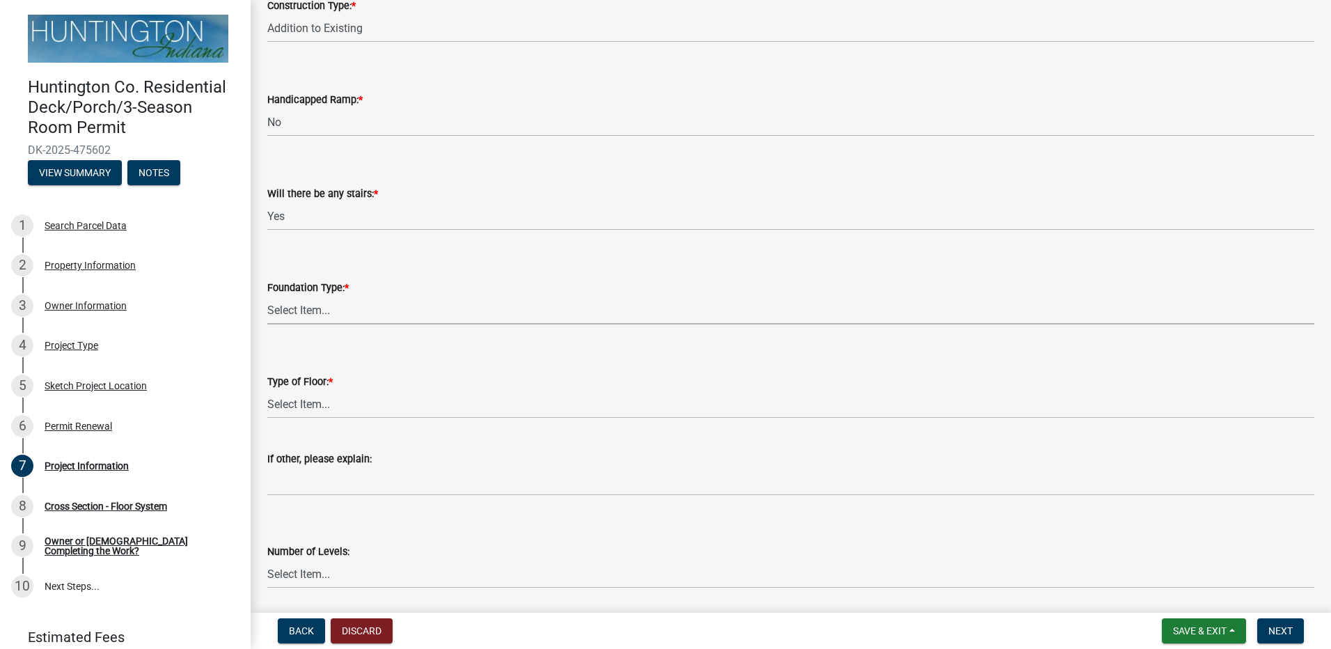
click at [398, 309] on select "Select Item... Postholes (36-inches deep minimum) - required if attached Footer…" at bounding box center [790, 310] width 1047 height 29
click at [267, 296] on select "Select Item... Postholes (36-inches deep minimum) - required if attached Footer…" at bounding box center [790, 310] width 1047 height 29
select select "f2ef55cb-80f2-4eb1-91fb-929be7ae3aa4"
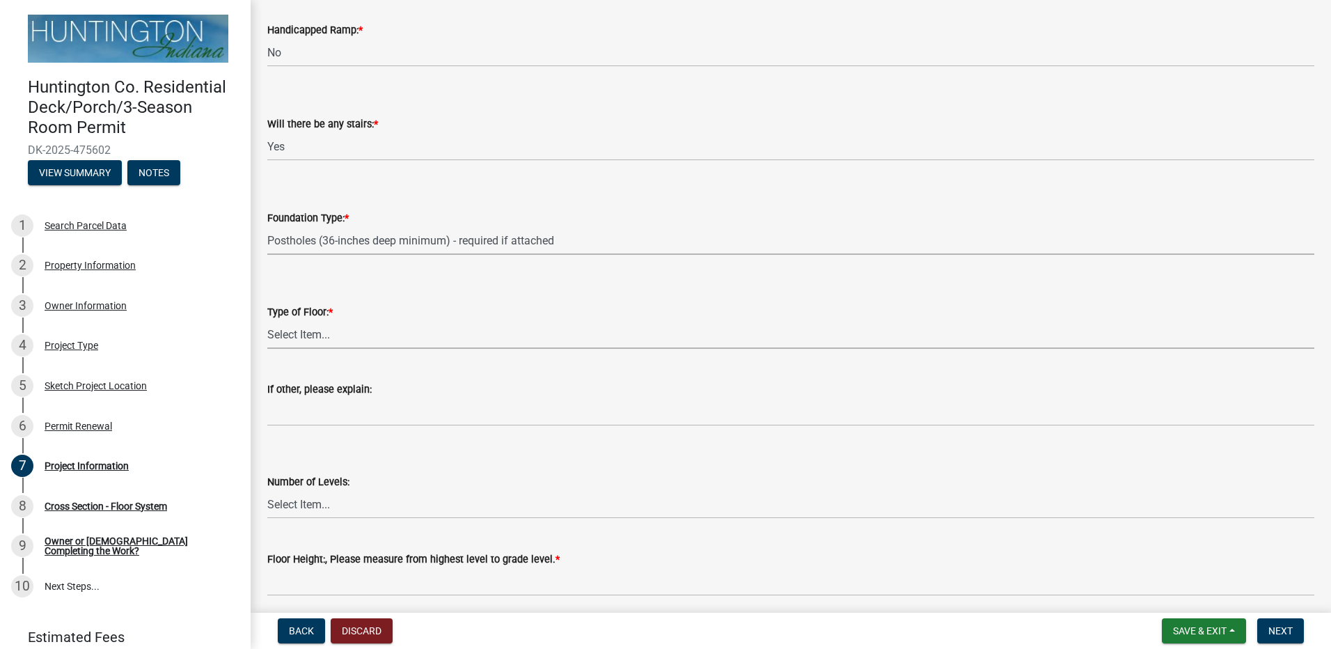
click at [409, 331] on select "Select Item... Wood Composite Decking Concrete Slab Other" at bounding box center [790, 334] width 1047 height 29
click at [267, 320] on select "Select Item... Wood Composite Decking Concrete Slab Other" at bounding box center [790, 334] width 1047 height 29
select select "1784edda-6a47-4478-8408-35bea9d45f15"
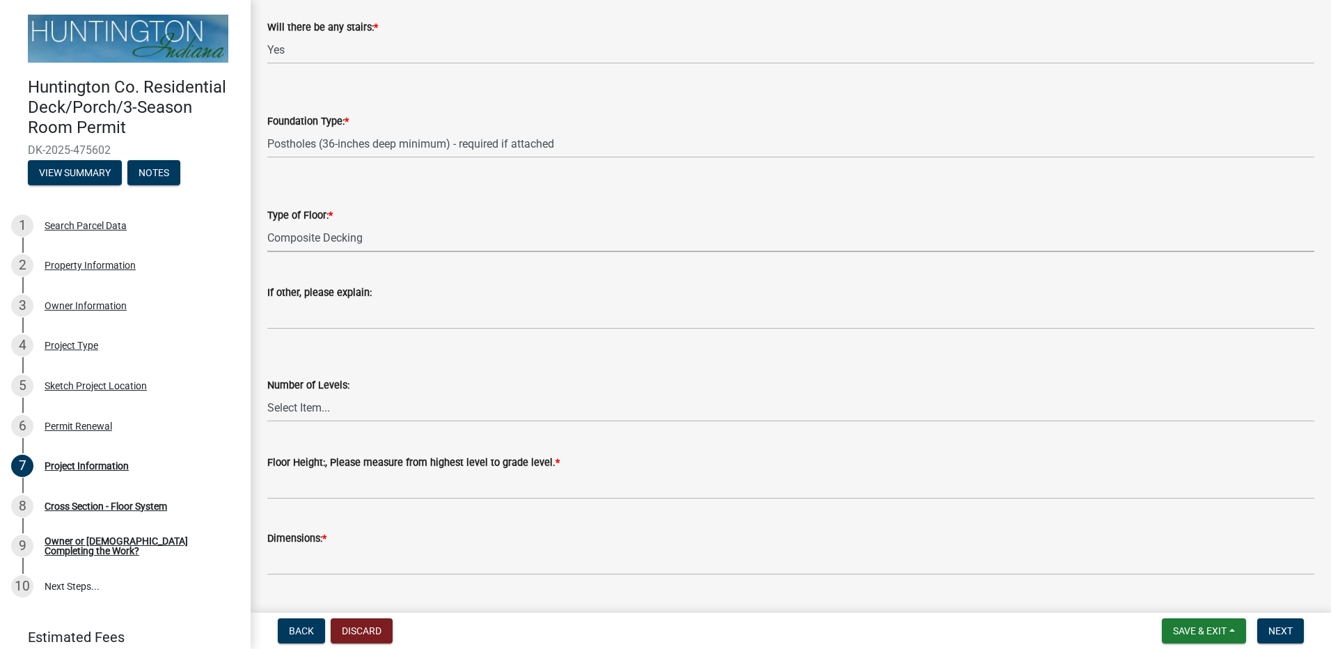
scroll to position [348, 0]
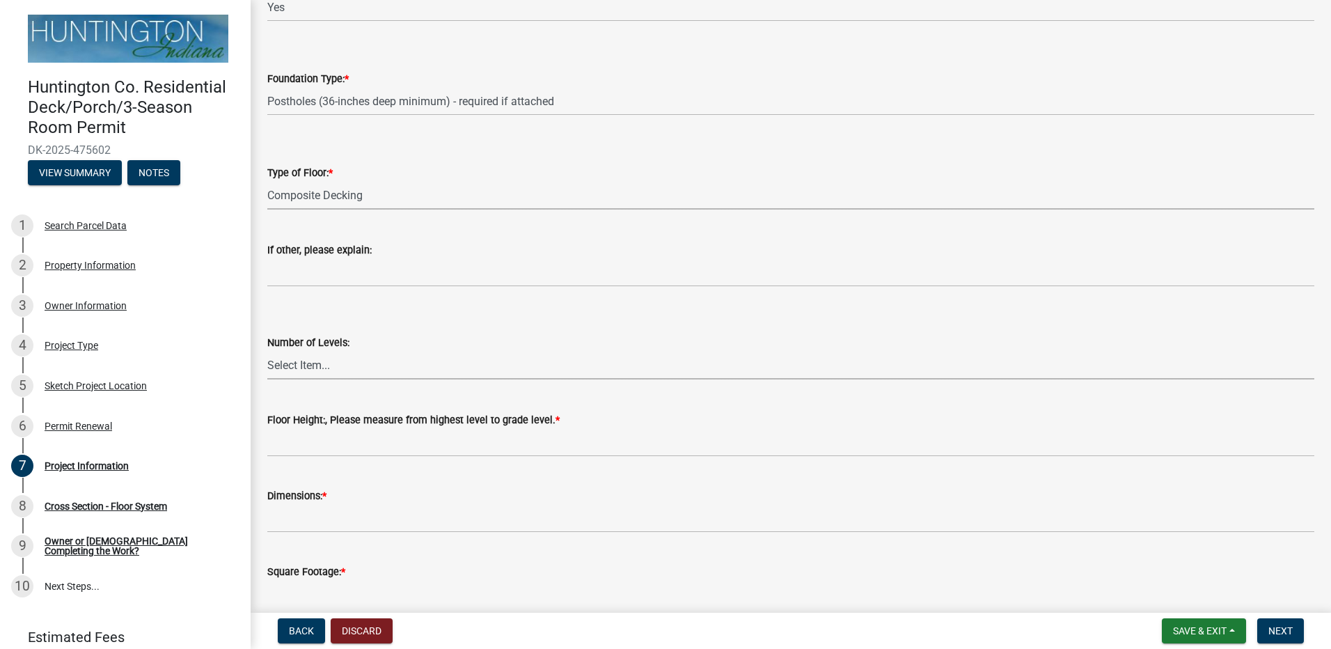
click at [409, 361] on select "Select Item... One Two Three Four" at bounding box center [790, 365] width 1047 height 29
click at [267, 351] on select "Select Item... One Two Three Four" at bounding box center [790, 365] width 1047 height 29
select select "54e28530-a6c6-423b-ae69-05e4de78adde"
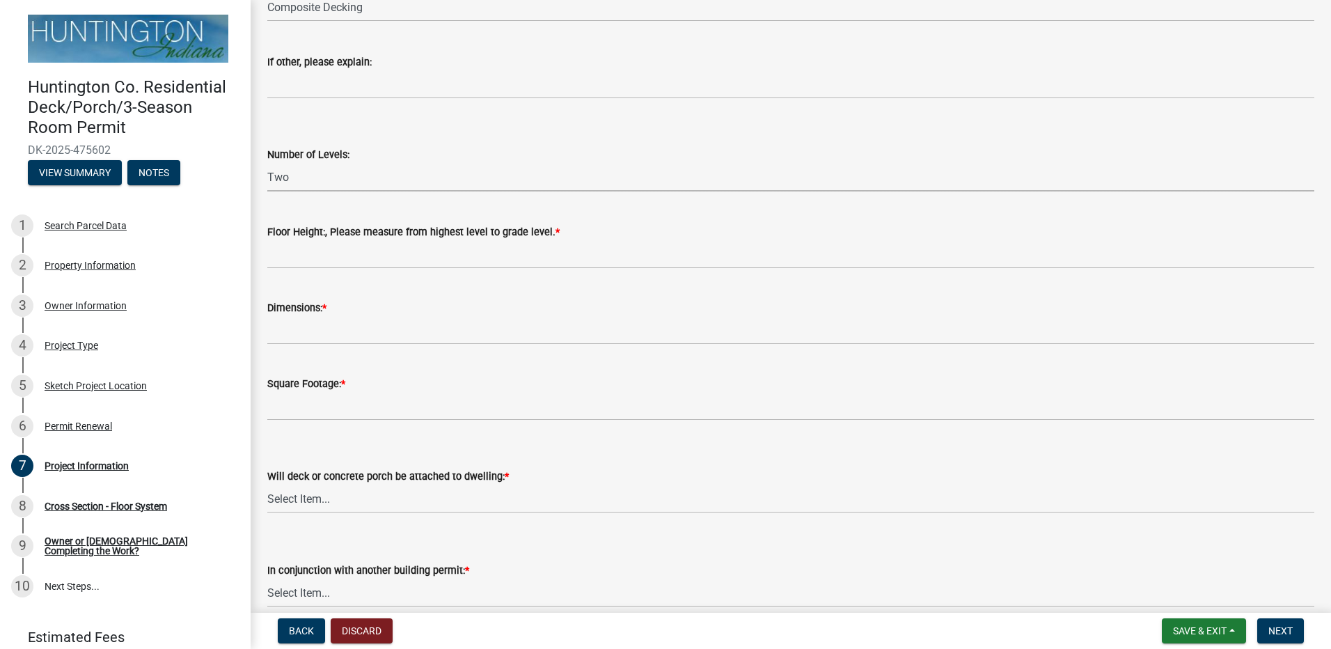
scroll to position [557, 0]
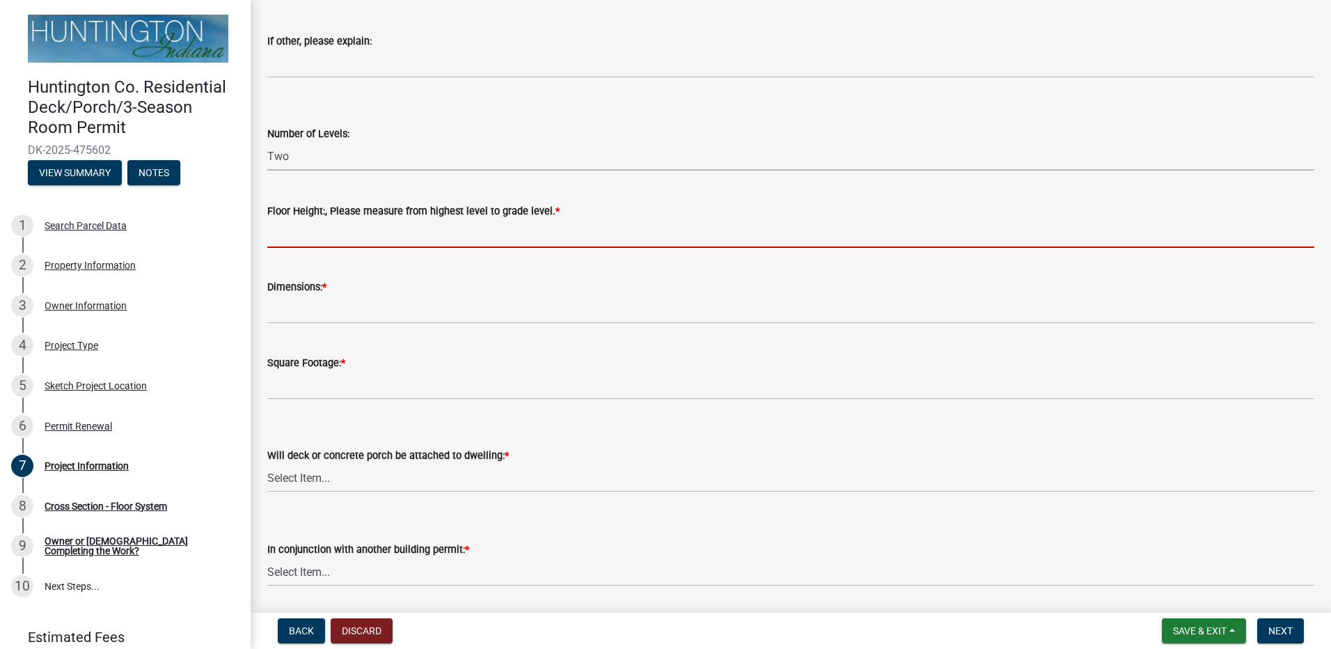
click at [304, 241] on input "Floor Height:, Please measure from highest level to grade level. *" at bounding box center [790, 233] width 1047 height 29
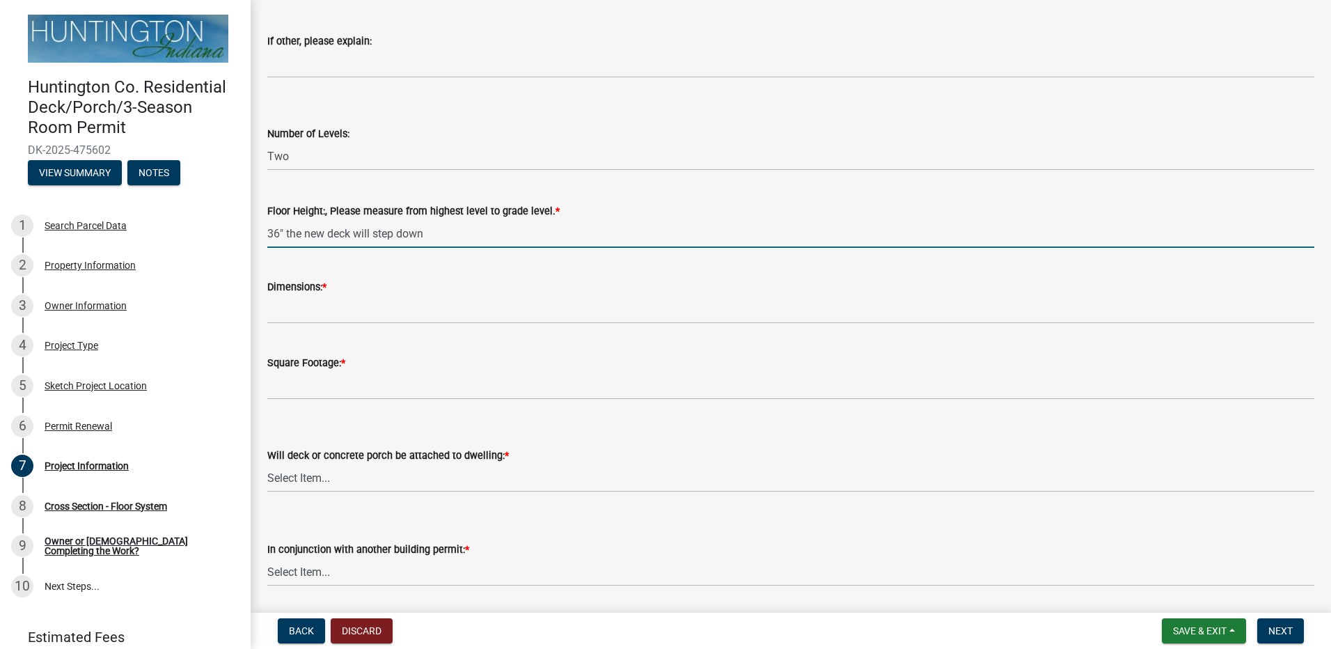
click at [285, 233] on input "36" the new deck will step down" at bounding box center [790, 233] width 1047 height 29
click at [700, 232] on input "36" from grade from the original deck to the lowest point on the ground of the …" at bounding box center [790, 233] width 1047 height 29
click at [878, 233] on input "36" from grade from the original deck to the lowest point on the ground of the …" at bounding box center [790, 233] width 1047 height 29
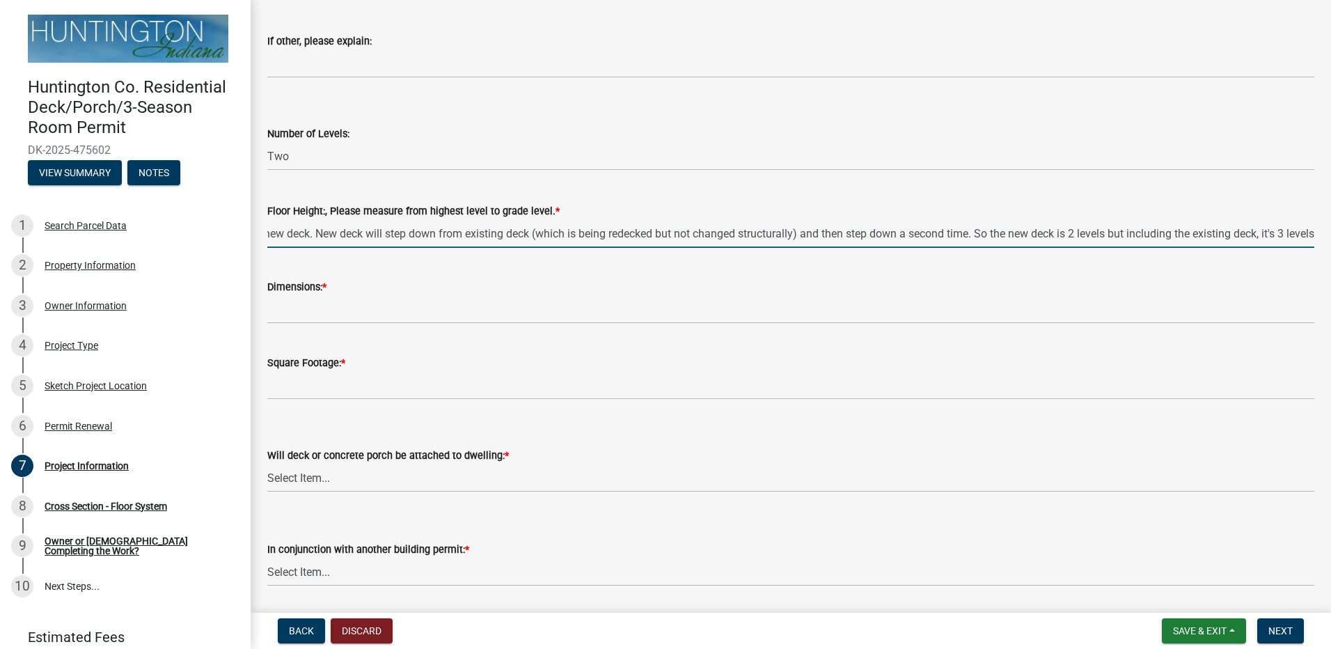
scroll to position [0, 408]
type input "36" from grade from the original deck to the lowest point on the ground of the …"
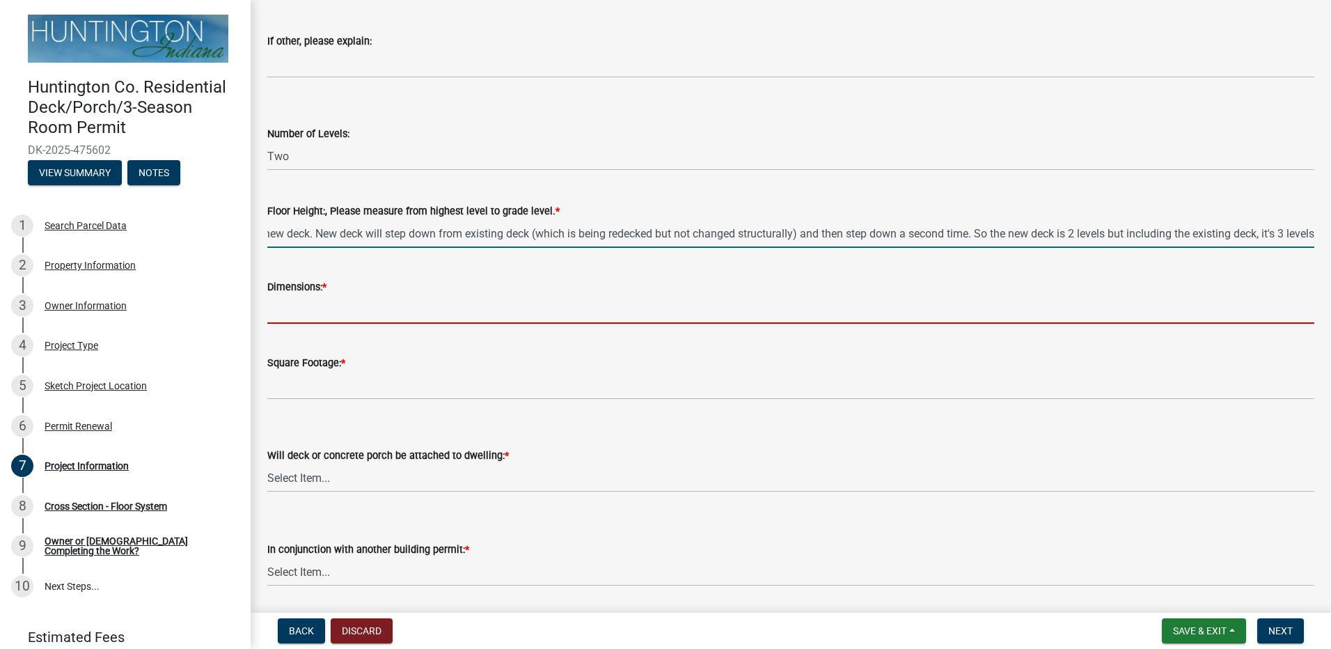
click at [409, 313] on input "Dimensions: *" at bounding box center [790, 309] width 1047 height 29
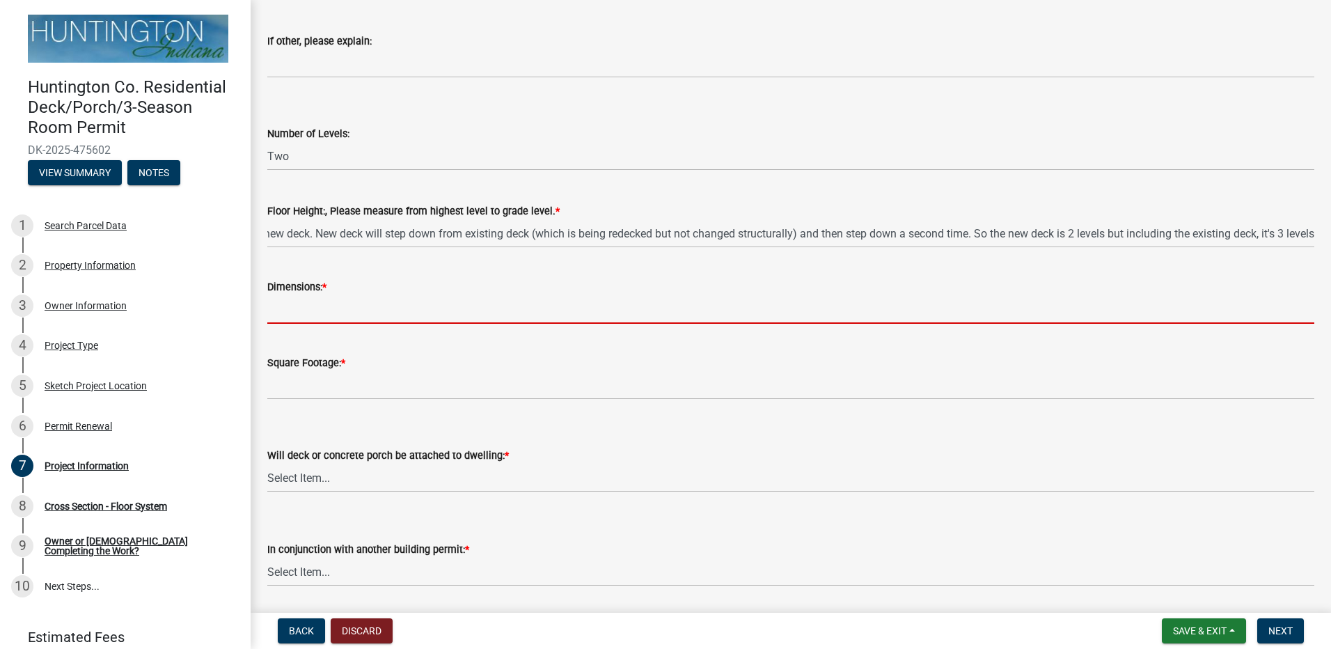
scroll to position [0, 0]
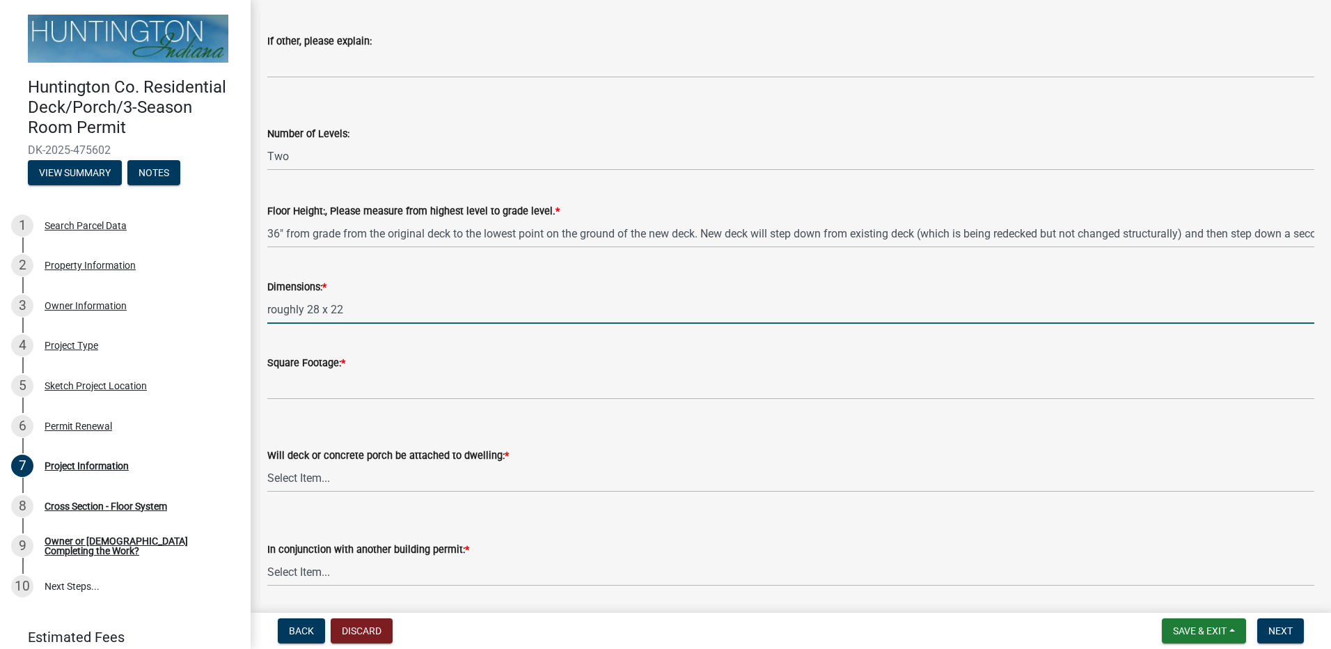
type input "roughly 28 x 22"
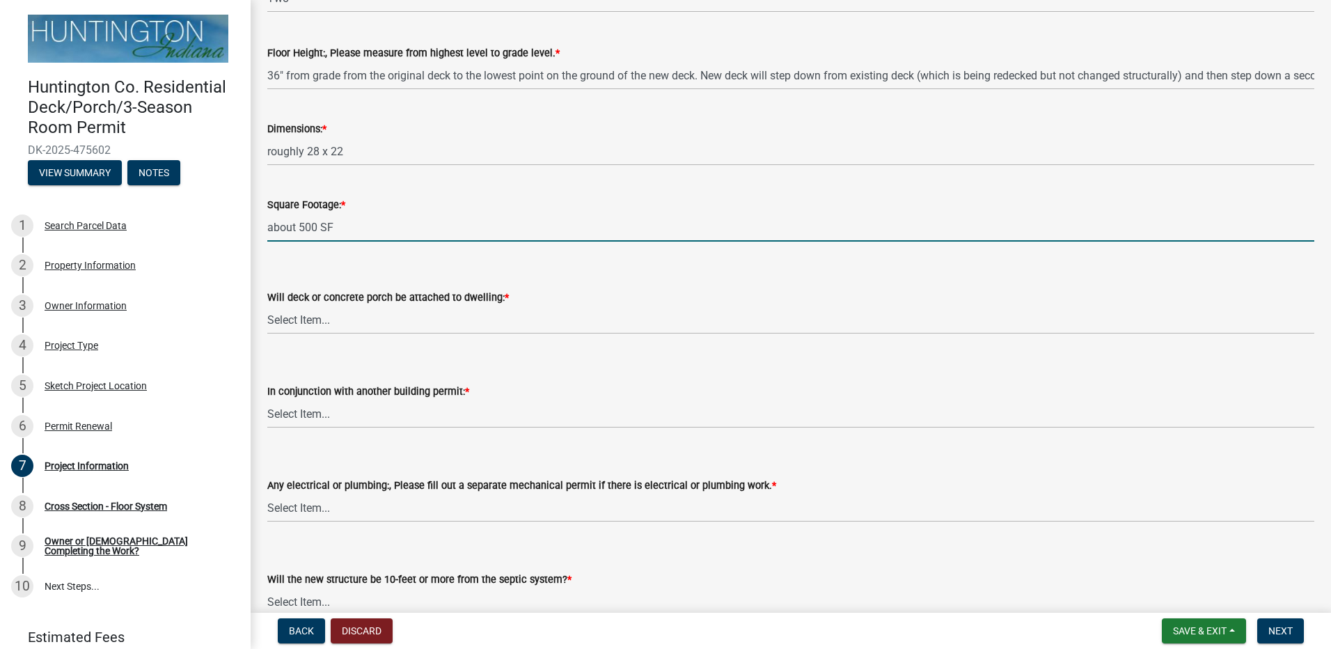
scroll to position [766, 0]
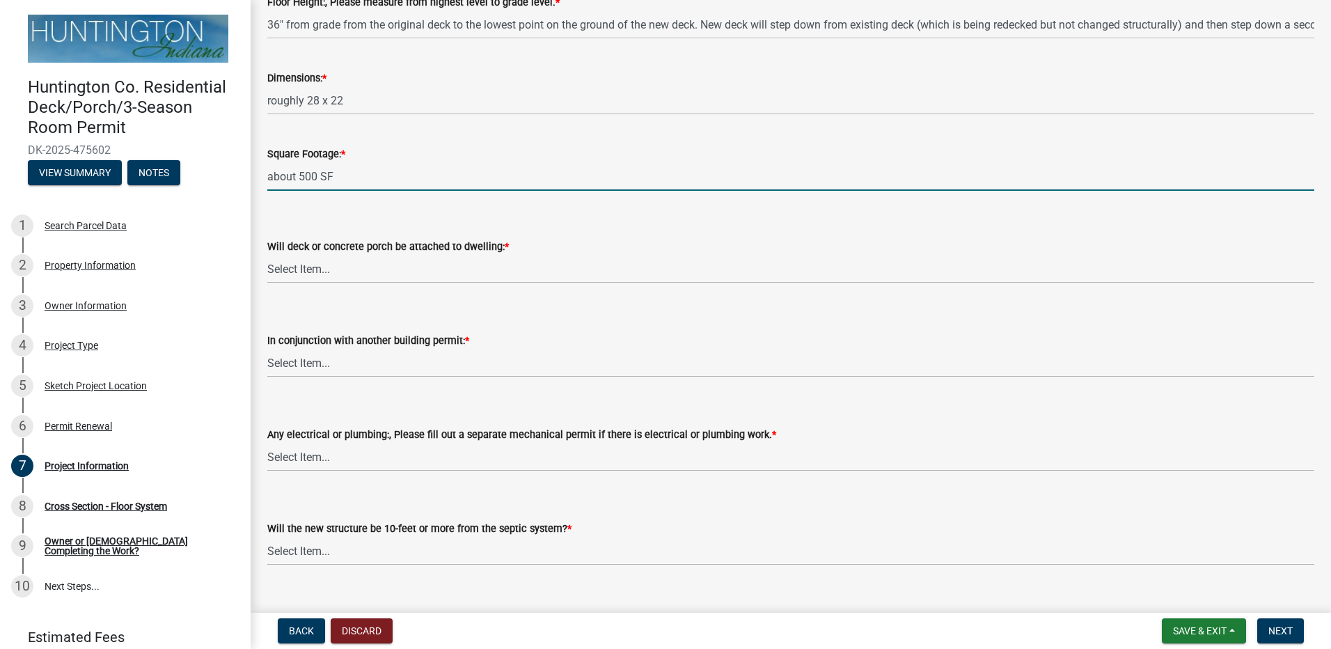
type input "about 500 SF"
click at [310, 265] on select "Select Item... attached detached" at bounding box center [790, 269] width 1047 height 29
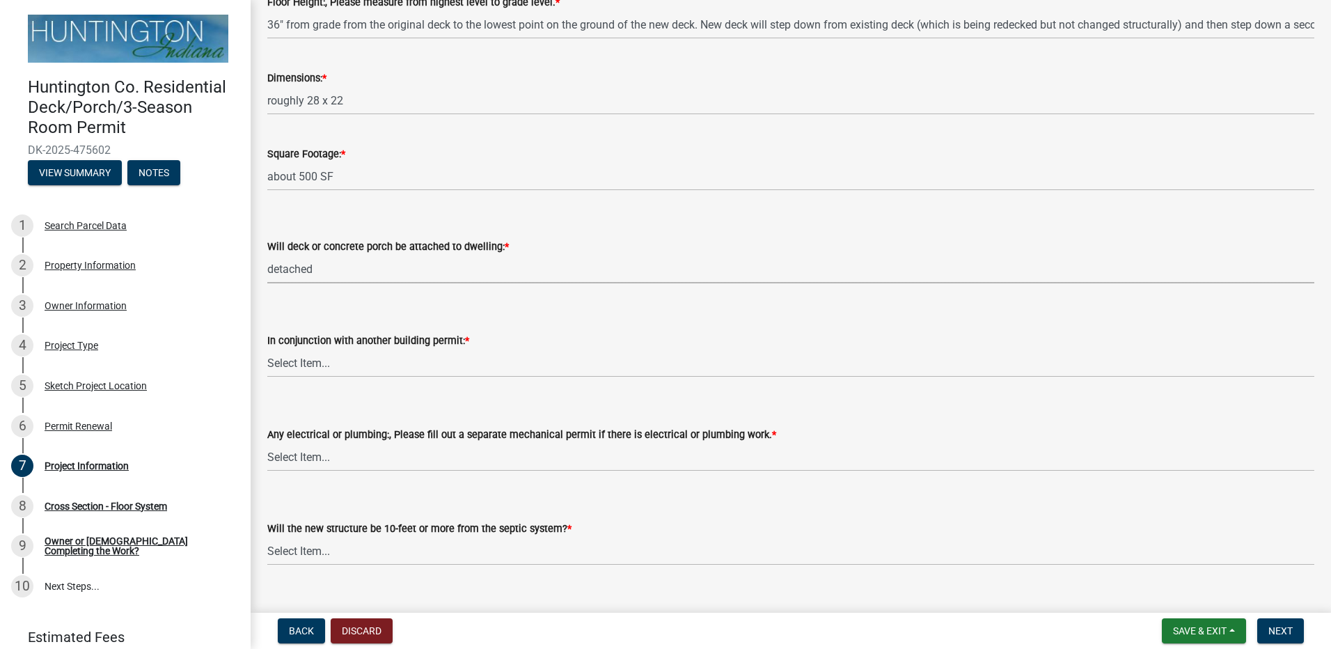
click at [267, 255] on select "Select Item... attached detached" at bounding box center [790, 269] width 1047 height 29
select select "ad281890-39d7-43bf-b9dc-512596096354"
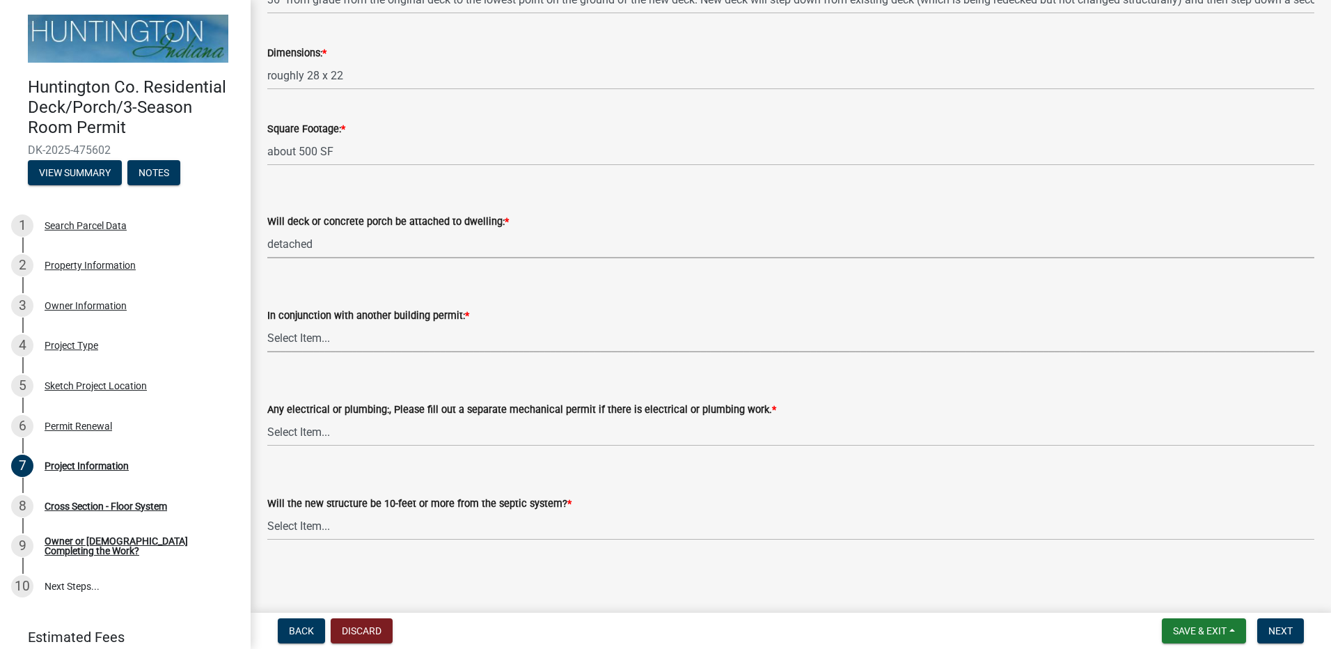
click at [371, 335] on select "Select Item... Yes No" at bounding box center [790, 338] width 1047 height 29
click at [267, 324] on select "Select Item... Yes No" at bounding box center [790, 338] width 1047 height 29
select select "a7e385a0-0cd1-4372-aa45-c651bc497d77"
click at [384, 527] on select "Select Item... Yes No (Health Dept. approval needed) NA" at bounding box center [790, 526] width 1047 height 29
click at [267, 512] on select "Select Item... Yes No (Health Dept. approval needed) NA" at bounding box center [790, 526] width 1047 height 29
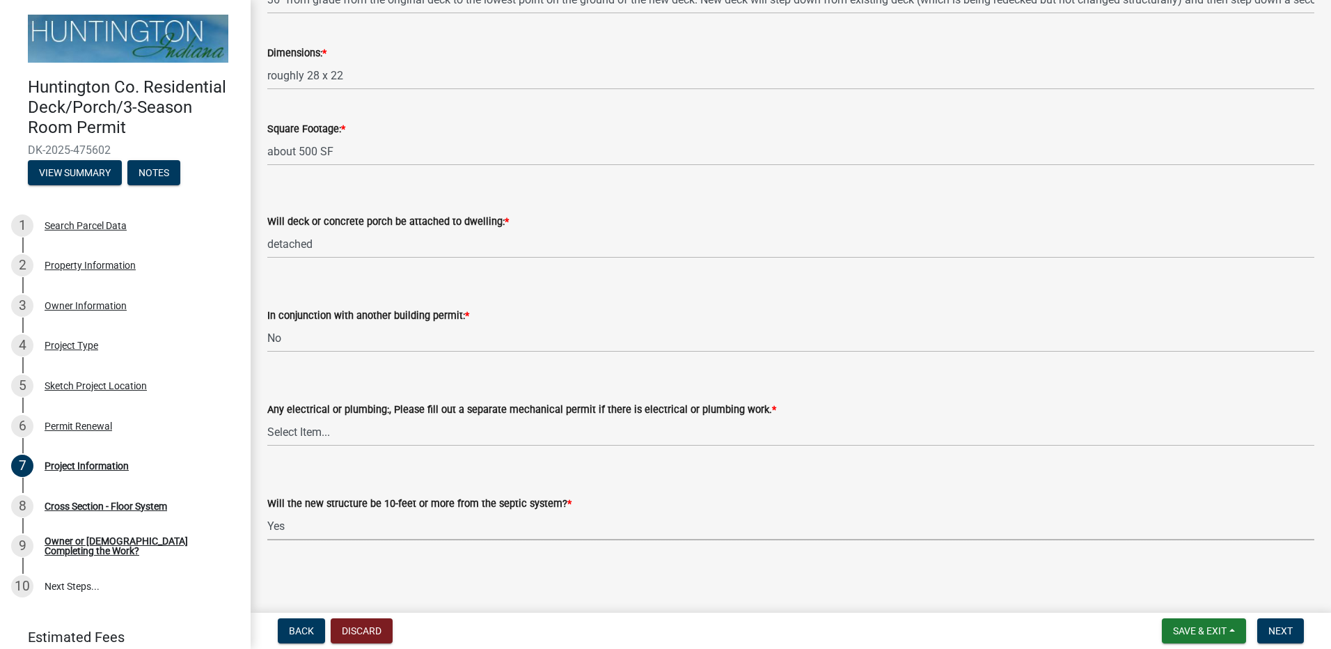
select select "ecf9a431-8e16-4bcc-9b18-fcdf5c828e2c"
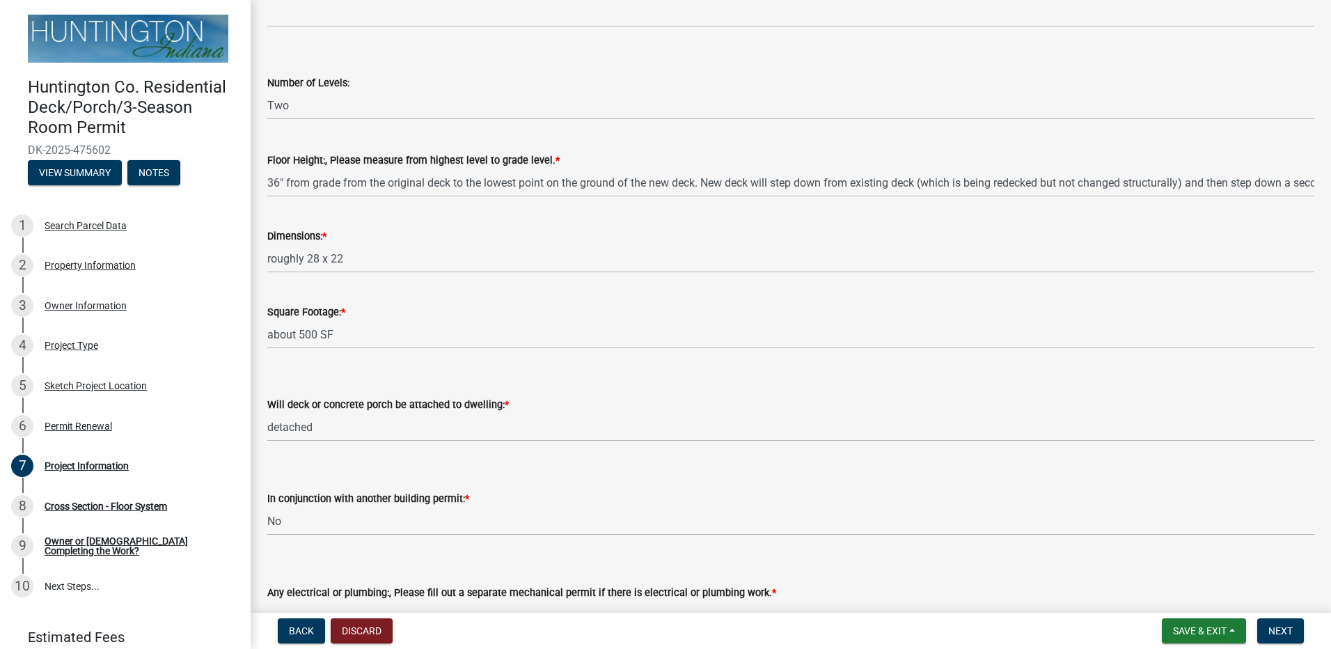
scroll to position [627, 0]
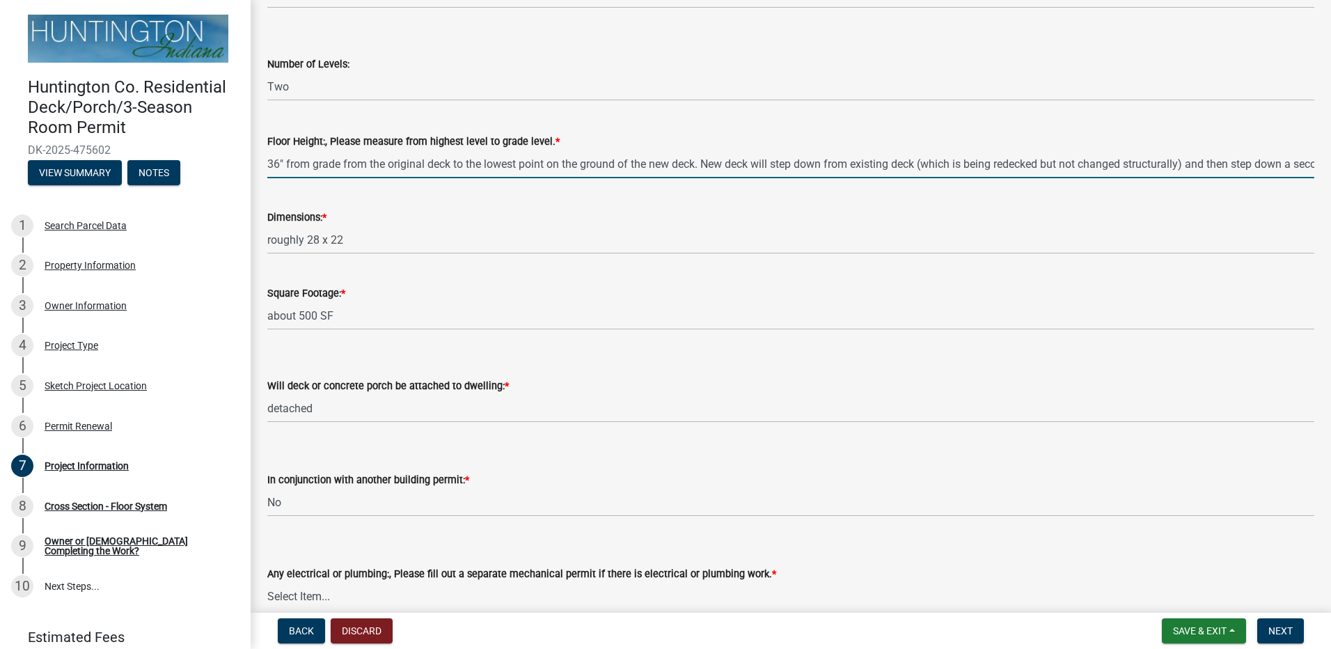
click at [278, 163] on input "36" from grade from the original deck to the lowest point on the ground of the …" at bounding box center [790, 164] width 1047 height 29
type input "39" from grade from the original deck to the lowest point on the ground of the …"
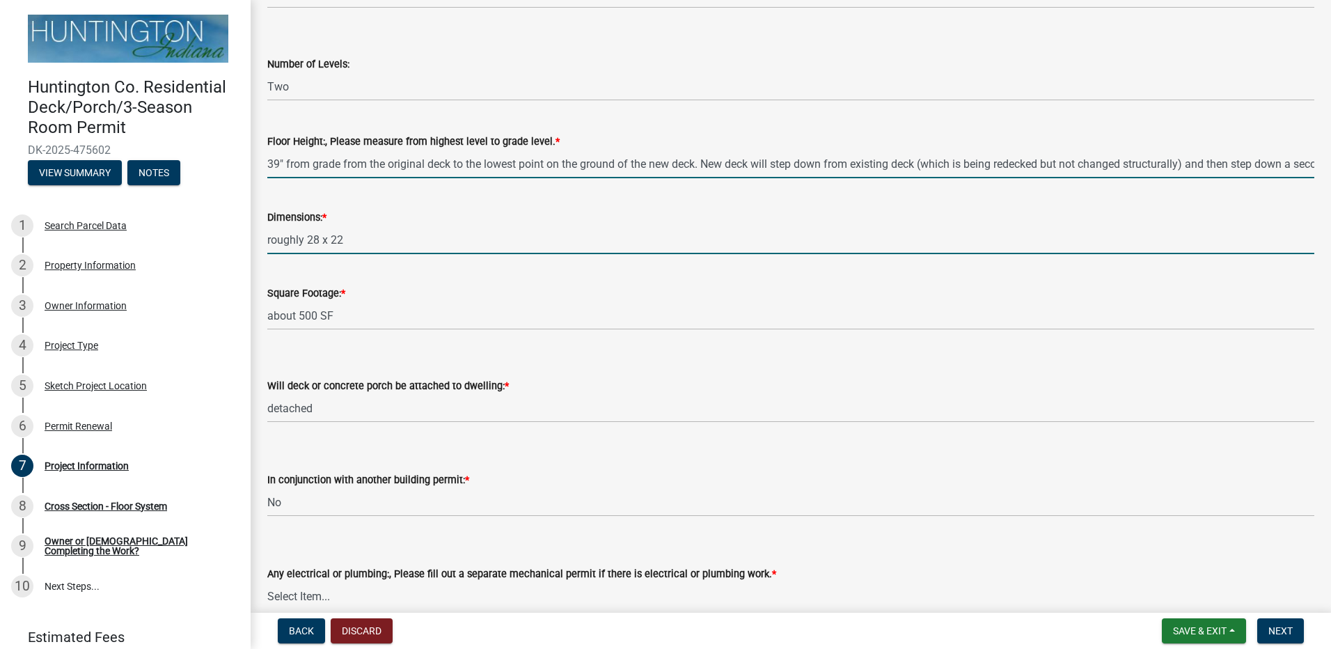
click at [432, 240] on input "roughly 28 x 22" at bounding box center [790, 240] width 1047 height 29
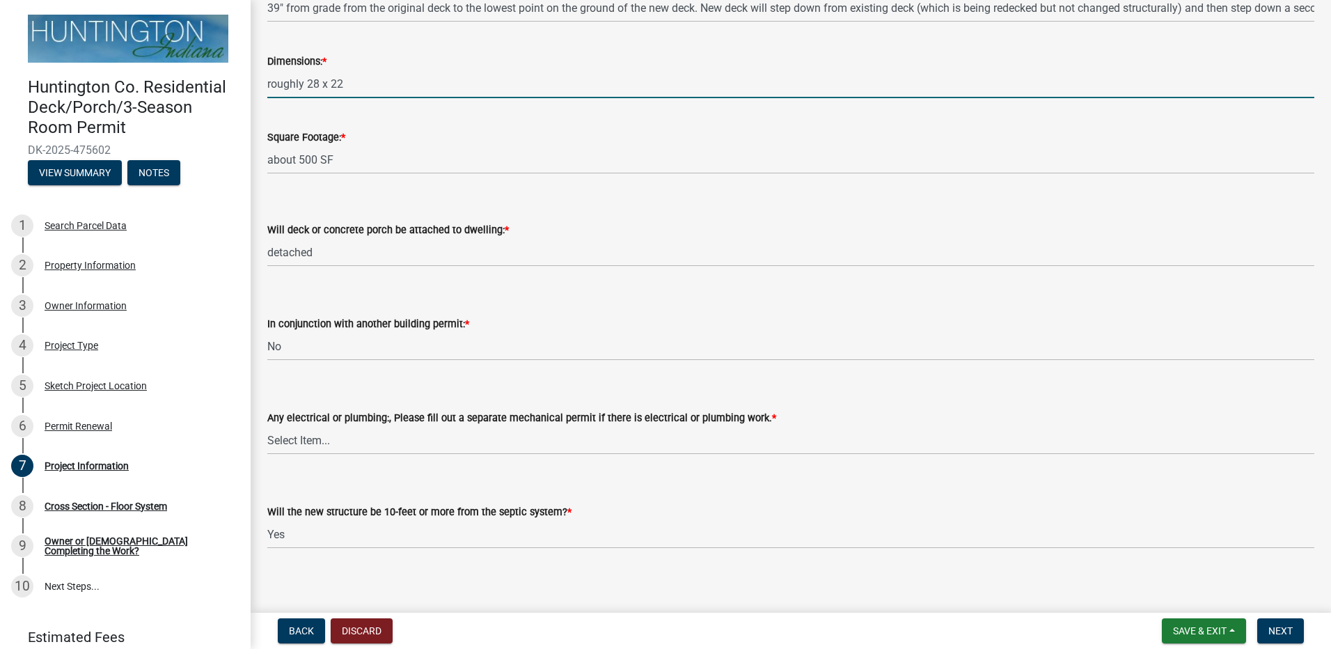
scroll to position [791, 0]
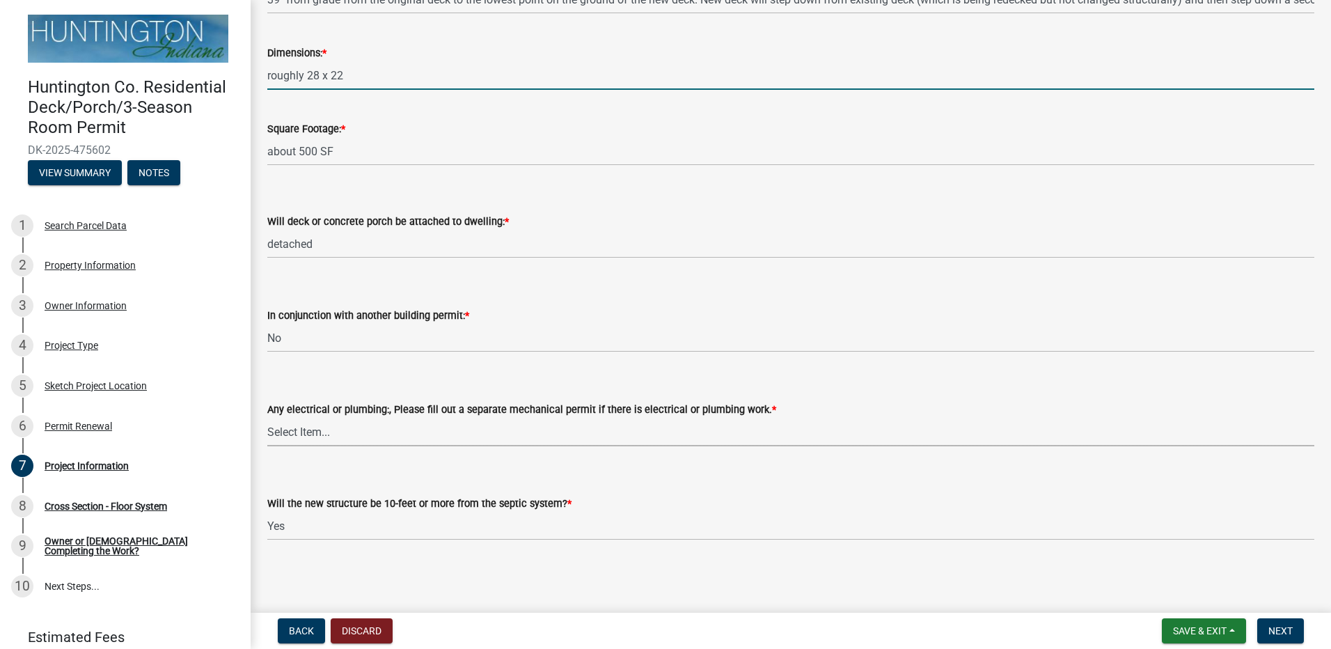
click at [353, 435] on select "Select Item... Electrical Plumbing Both Neither" at bounding box center [790, 432] width 1047 height 29
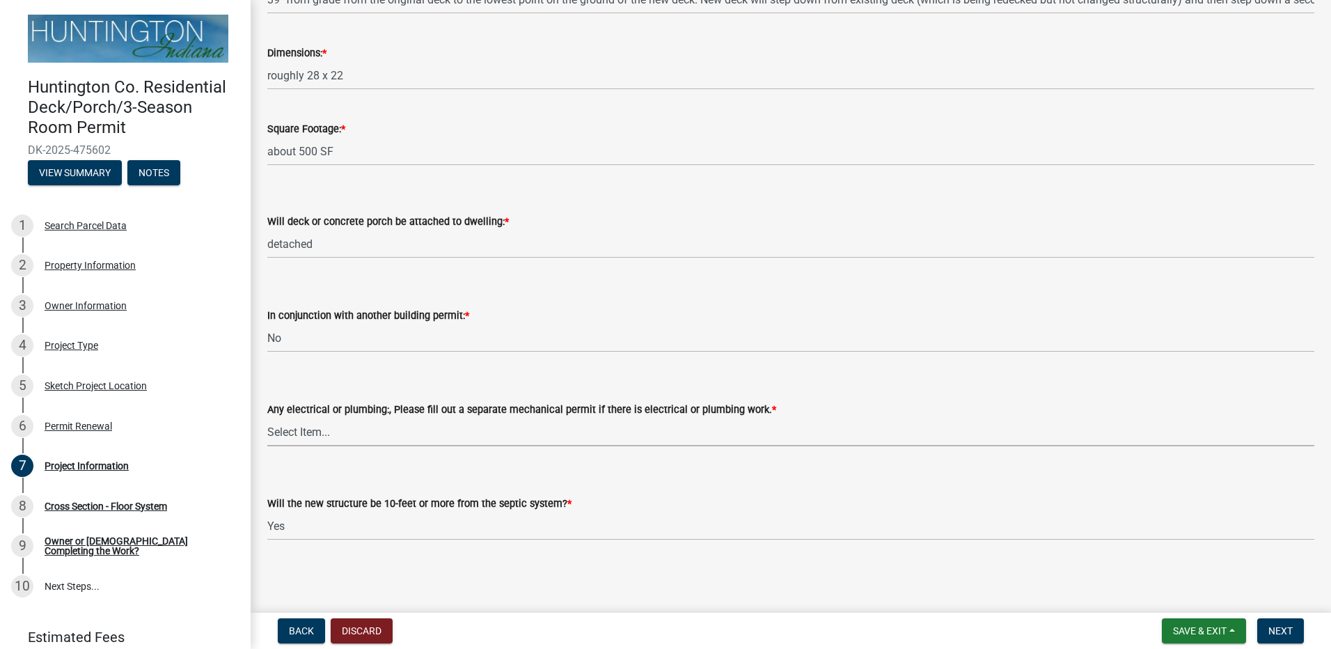
click at [505, 368] on div "Any electrical or plumbing:, Please fill out a separate mechanical permit if th…" at bounding box center [790, 405] width 1047 height 81
click at [460, 439] on select "Select Item... Electrical Plumbing Both Neither" at bounding box center [790, 432] width 1047 height 29
click at [267, 418] on select "Select Item... Electrical Plumbing Both Neither" at bounding box center [790, 432] width 1047 height 29
select select "f8accff7-e311-4f10-943d-020d44278482"
click at [1268, 625] on button "Next" at bounding box center [1281, 630] width 47 height 25
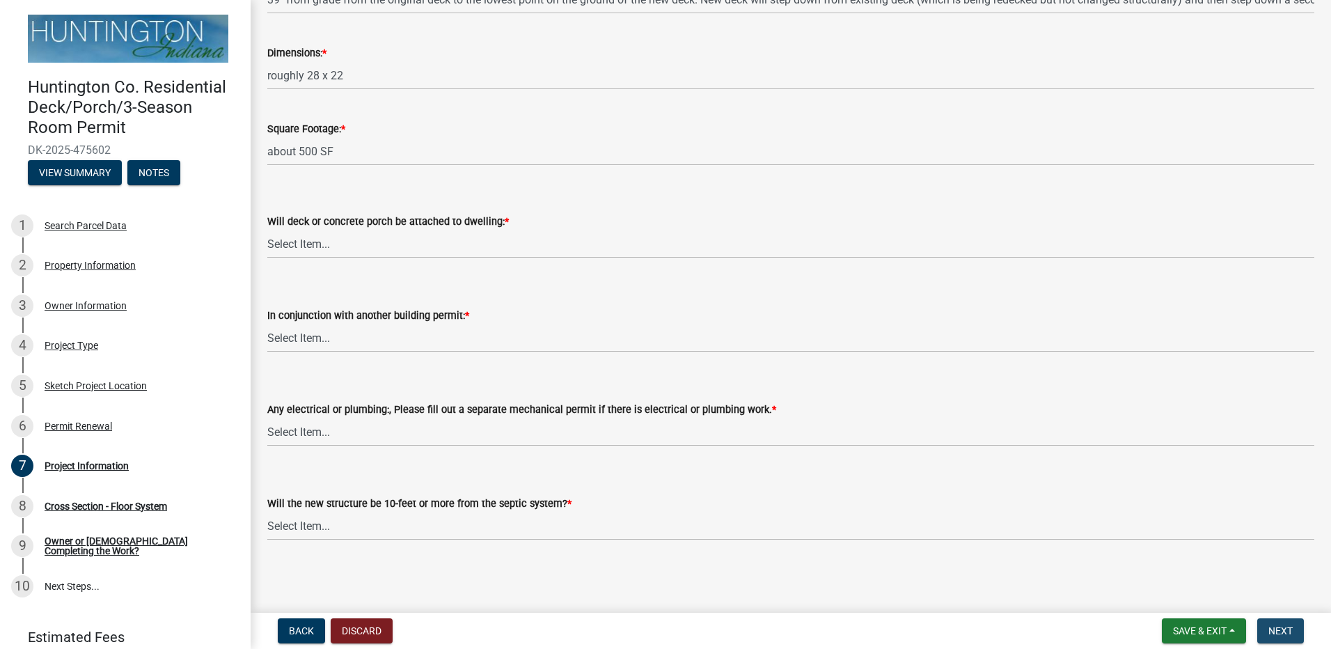
scroll to position [0, 0]
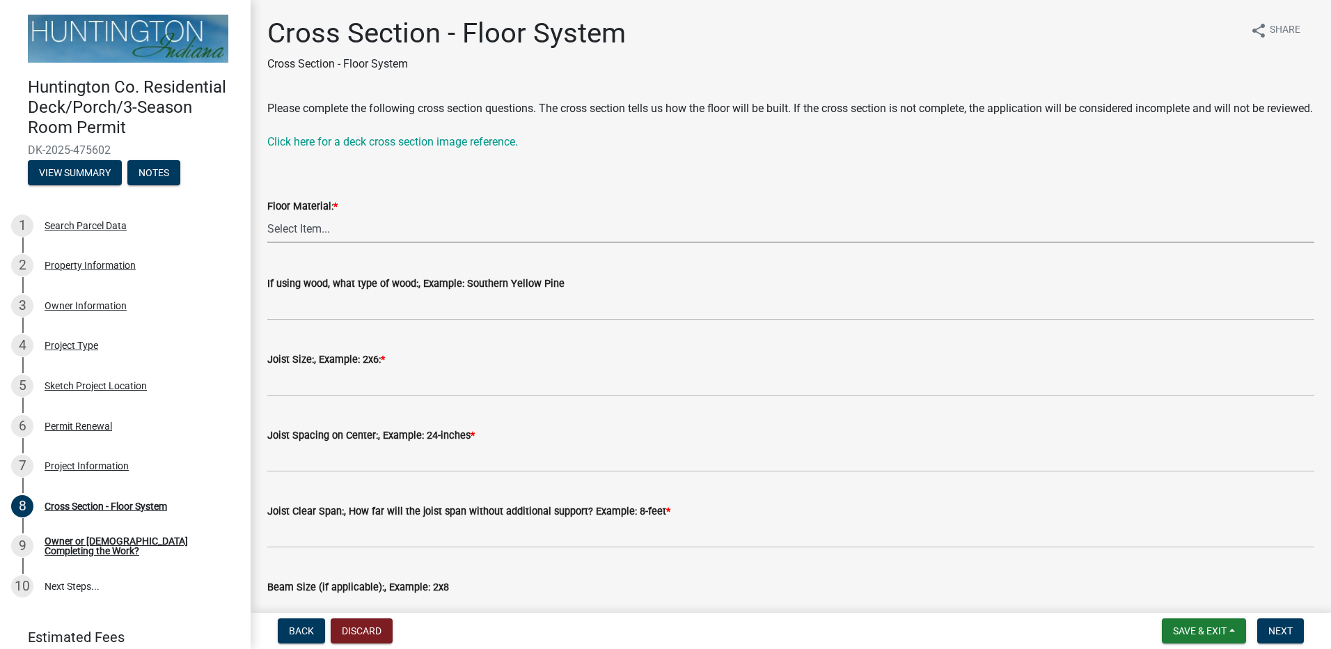
click at [430, 243] on select "Select Item... Wood Composite" at bounding box center [790, 228] width 1047 height 29
click at [267, 231] on select "Select Item... Wood Composite" at bounding box center [790, 228] width 1047 height 29
select select "914648ee-61d0-4f65-9f1e-1359dcce0cdc"
click at [485, 148] on link "Click here for a deck cross section image reference." at bounding box center [392, 141] width 251 height 13
